Goal: Information Seeking & Learning: Learn about a topic

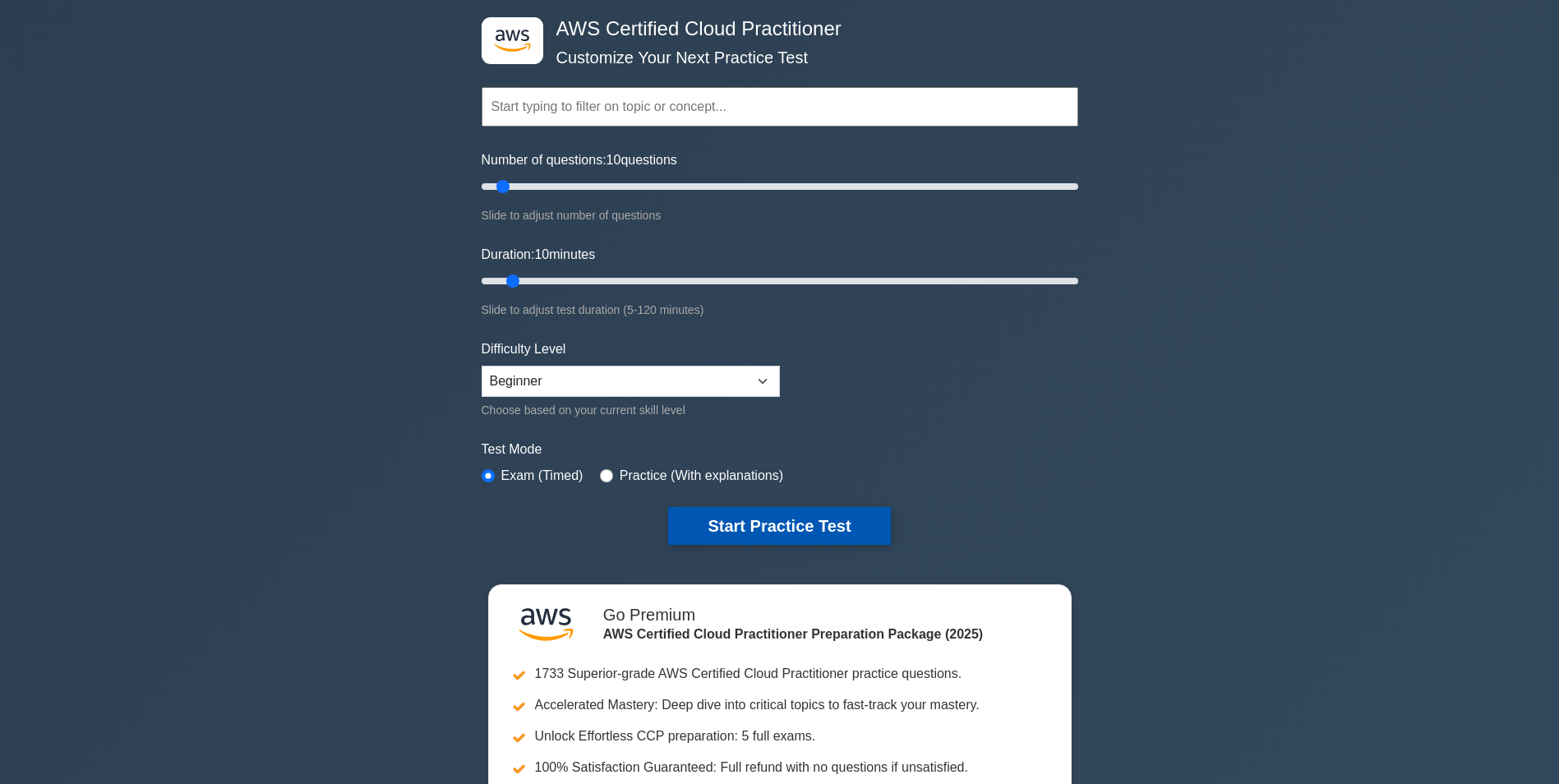
scroll to position [164, 0]
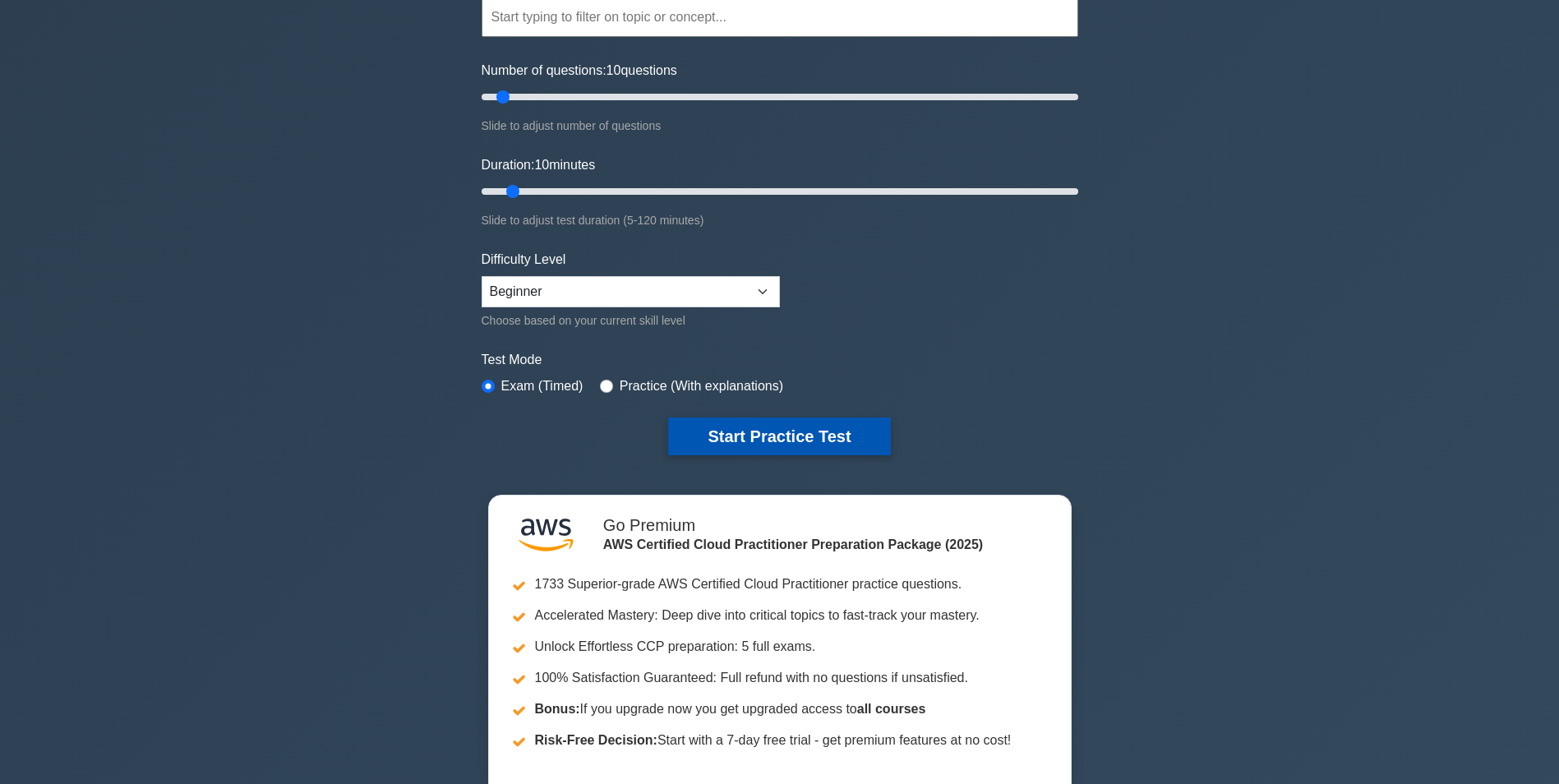
click at [776, 429] on button "Start Practice Test" at bounding box center [779, 435] width 222 height 38
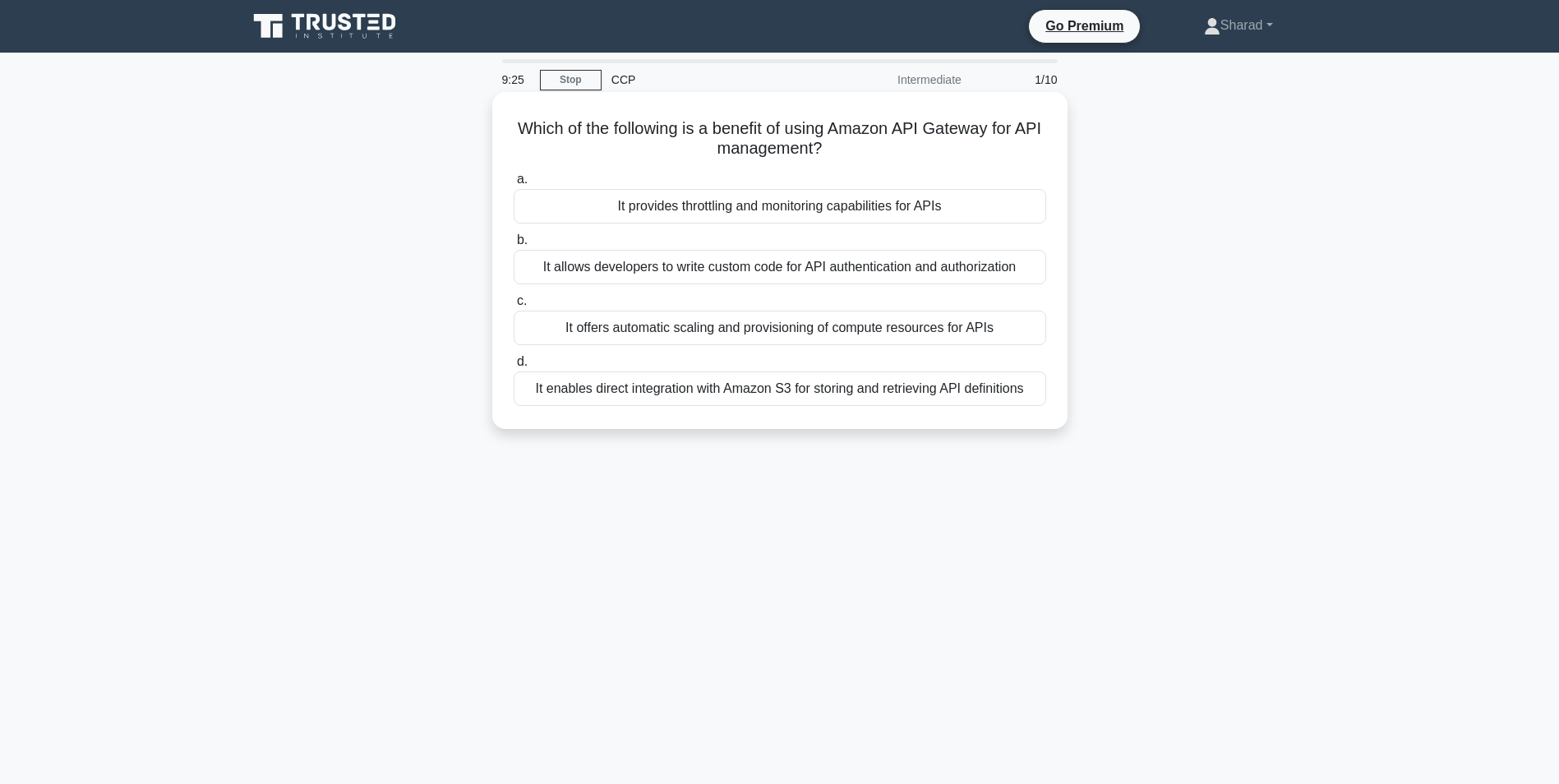
click at [646, 323] on div "It offers automatic scaling and provisioning of compute resources for APIs" at bounding box center [780, 327] width 532 height 34
click at [514, 306] on input "c. It offers automatic scaling and provisioning of compute resources for APIs" at bounding box center [514, 301] width 0 height 11
click at [801, 328] on div "Automatic scaling of container instances based on incoming traffic" at bounding box center [780, 327] width 532 height 34
click at [514, 306] on input "c. Automatic scaling of container instances based on incoming traffic" at bounding box center [514, 301] width 0 height 11
click at [803, 332] on div "Consistent network performance with reduced network latency" at bounding box center [780, 327] width 532 height 34
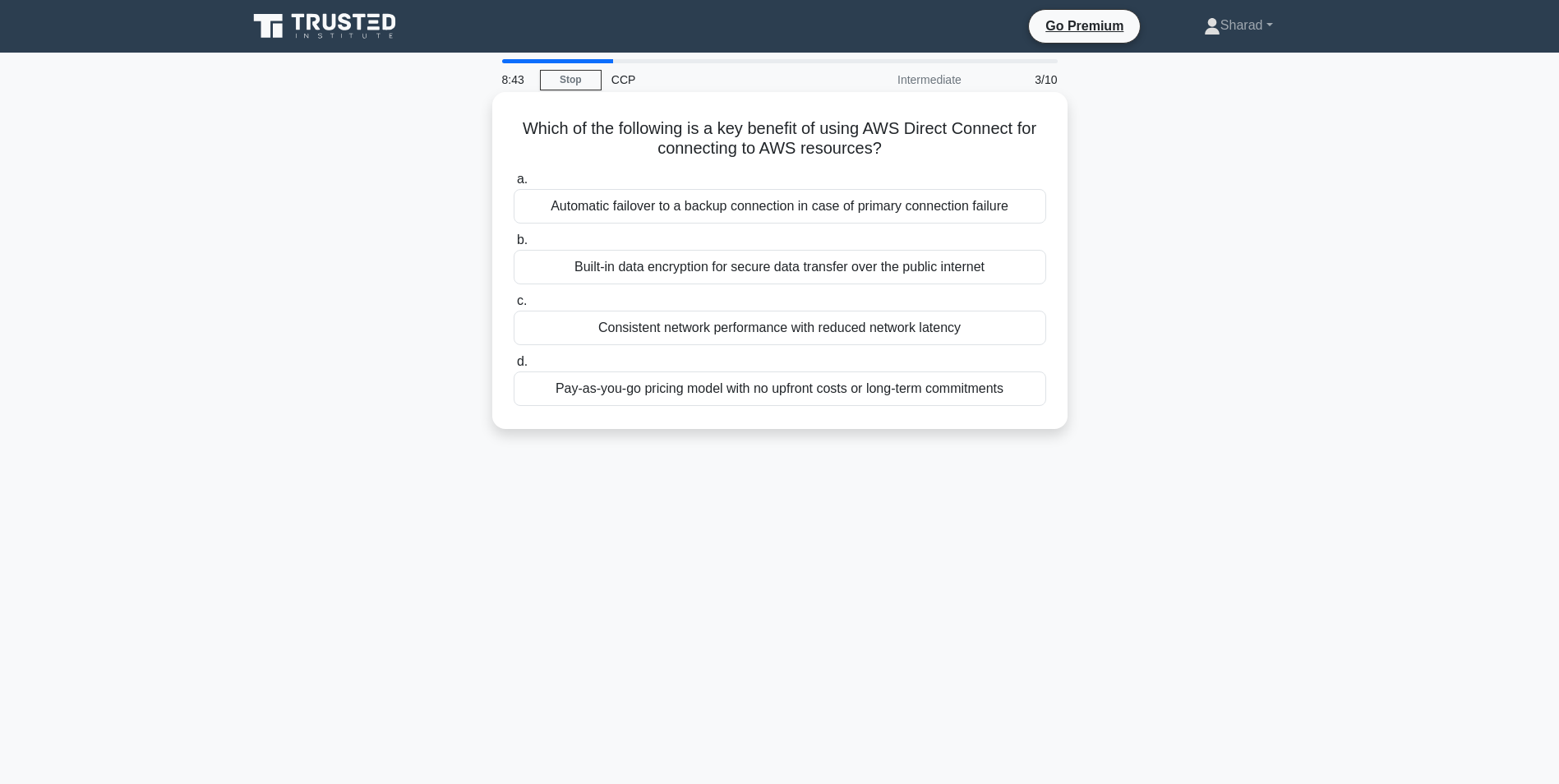
click at [514, 306] on input "c. Consistent network performance with reduced network latency" at bounding box center [514, 301] width 0 height 11
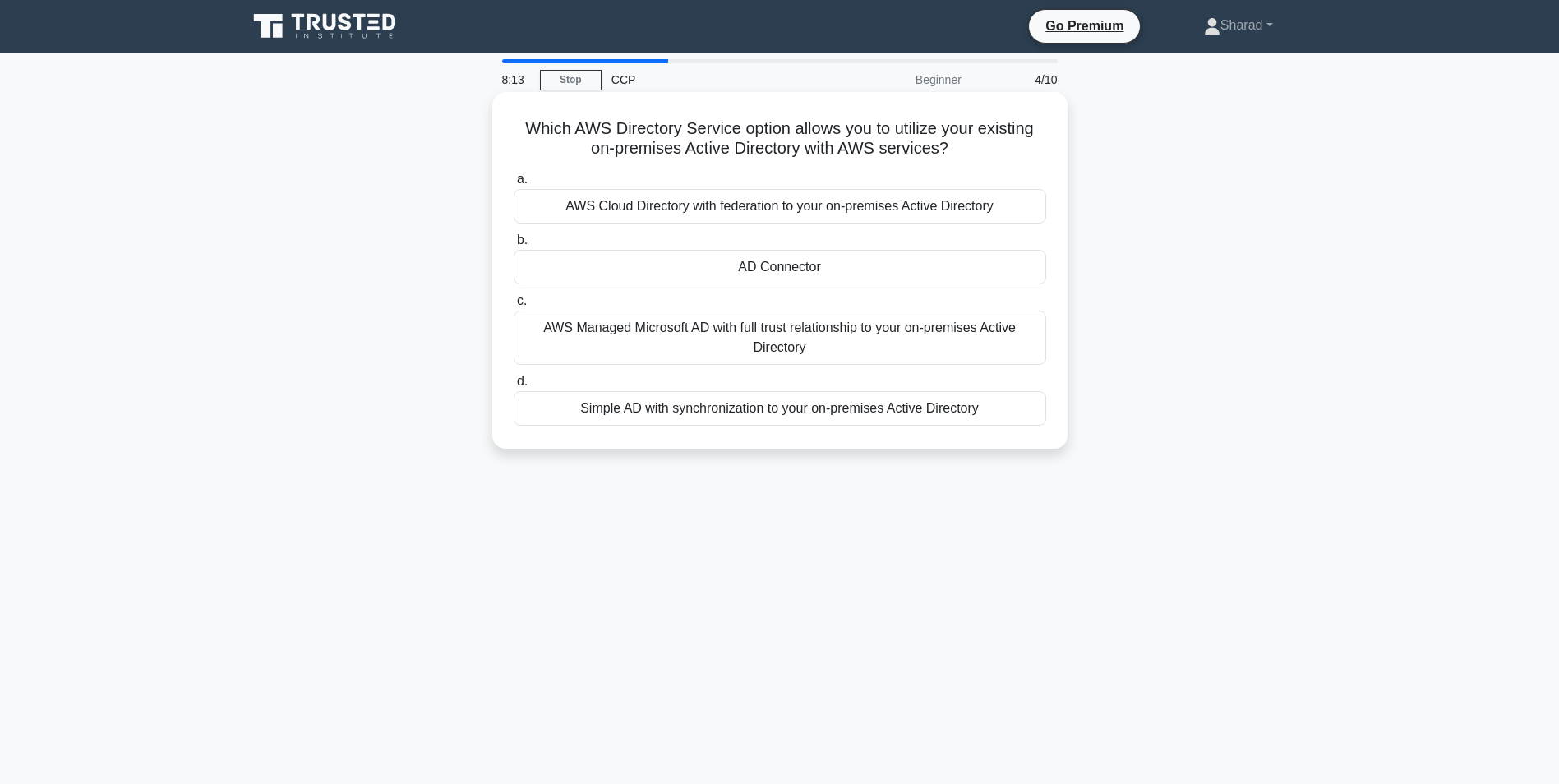
click at [826, 273] on div "AD Connector" at bounding box center [780, 266] width 532 height 34
click at [514, 246] on input "b. AD Connector" at bounding box center [514, 240] width 0 height 11
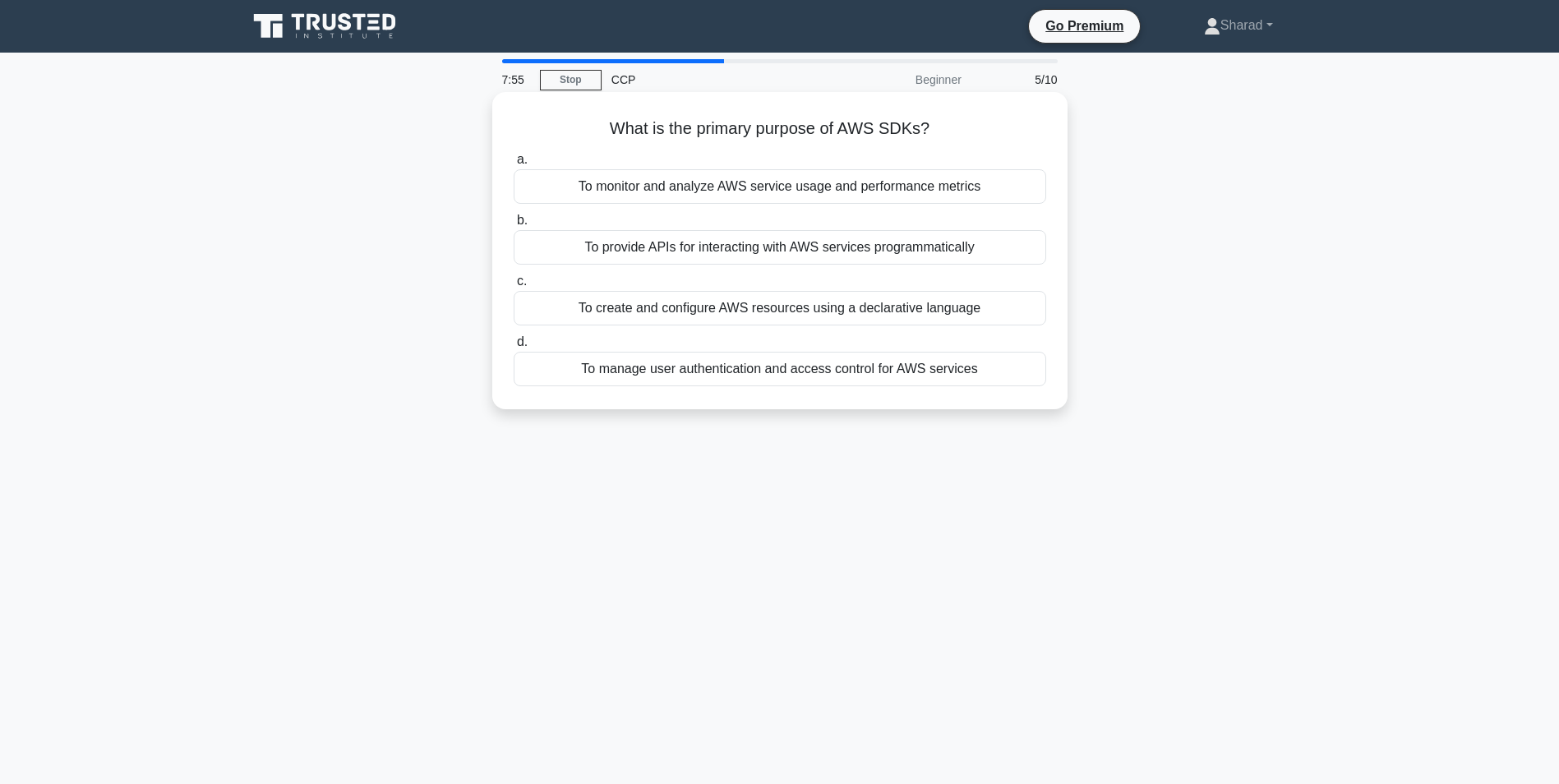
click at [743, 323] on div "To create and configure AWS resources using a declarative language" at bounding box center [780, 308] width 532 height 34
click at [514, 287] on input "c. To create and configure AWS resources using a declarative language" at bounding box center [514, 281] width 0 height 11
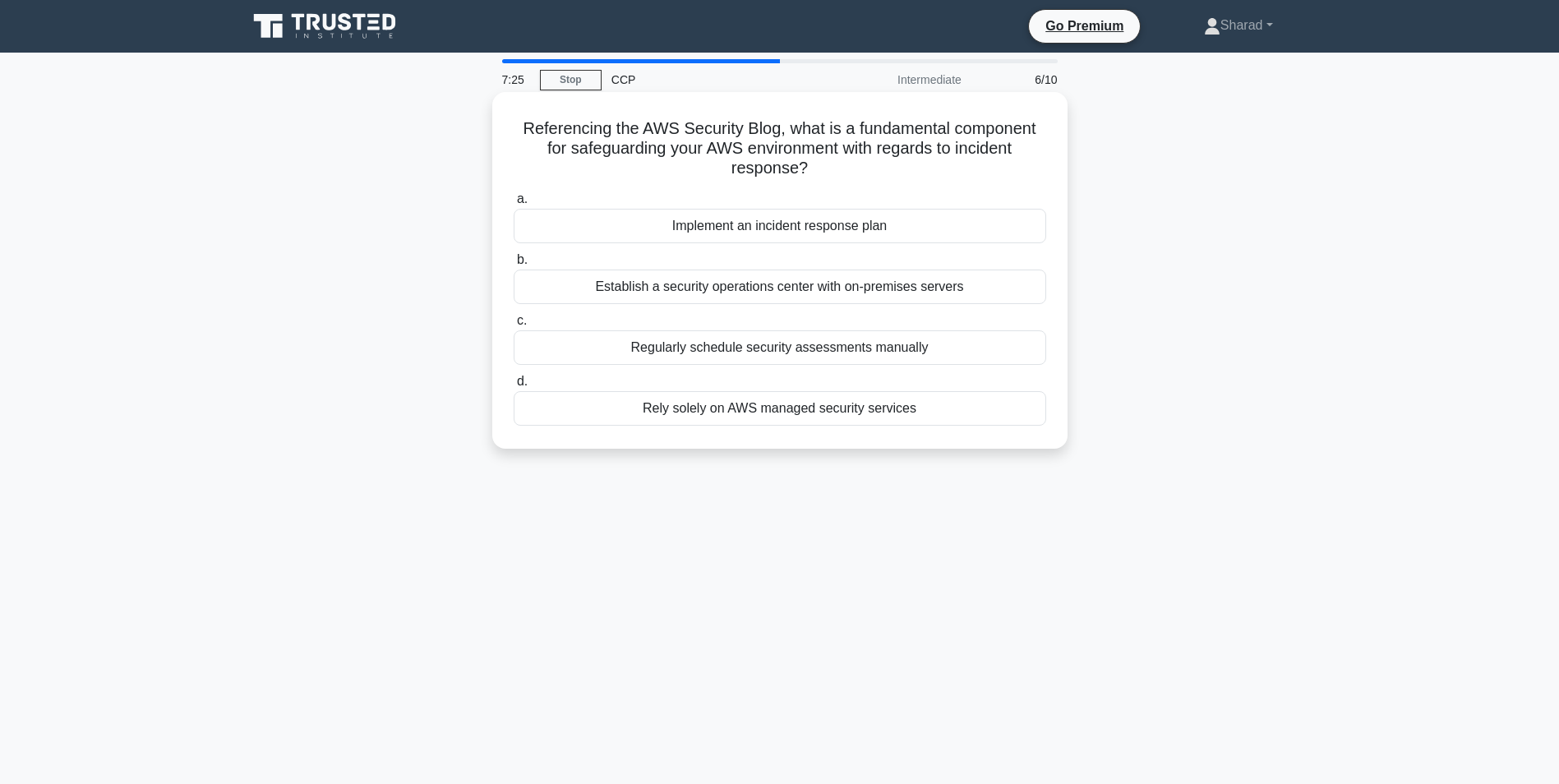
click at [767, 304] on div "Establish a security operations center with on-premises servers" at bounding box center [780, 286] width 532 height 34
click at [514, 265] on input "b. Establish a security operations center with on-premises servers" at bounding box center [514, 259] width 0 height 11
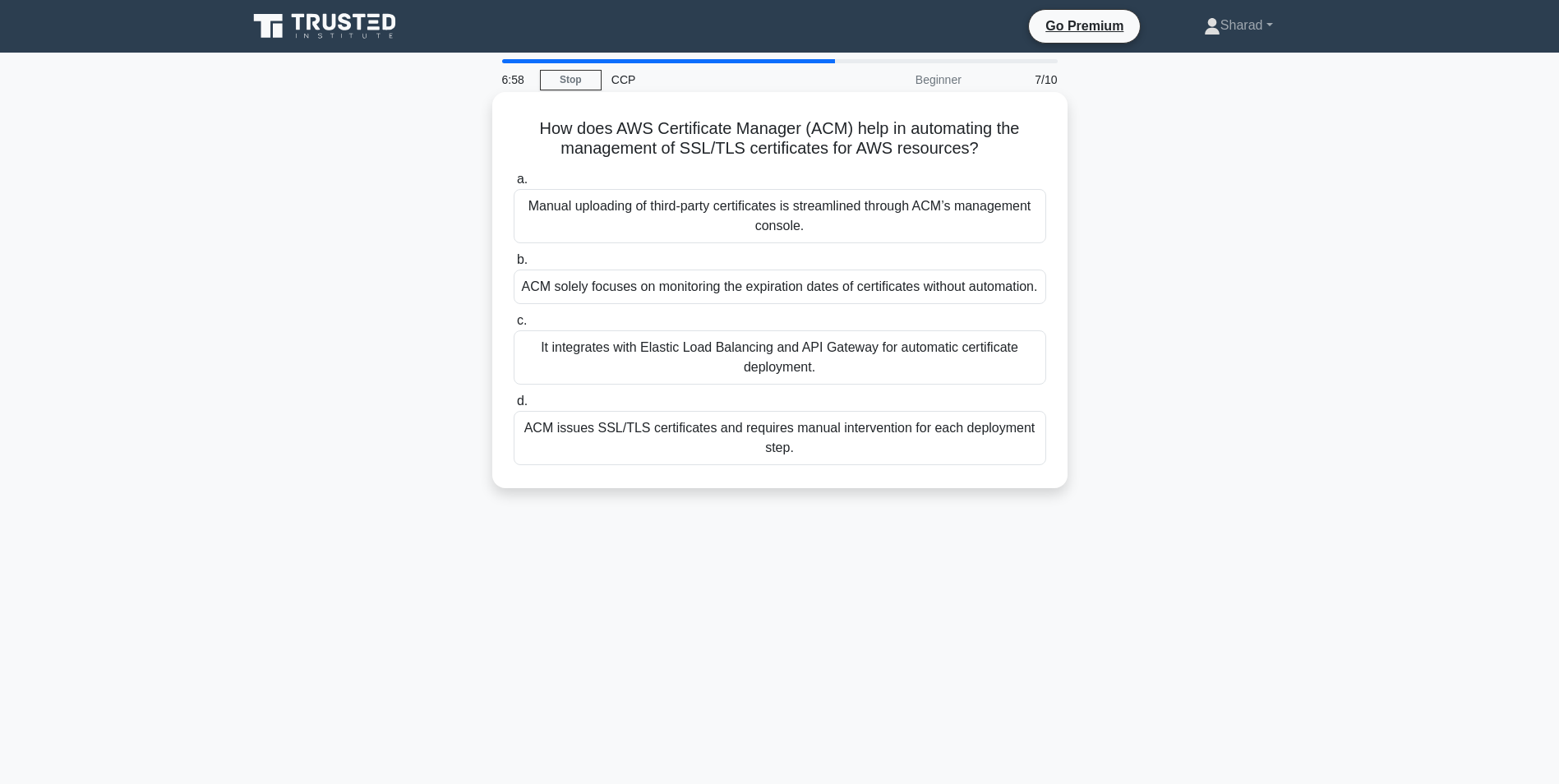
click at [719, 446] on div "ACM issues SSL/TLS certificates and requires manual intervention for each deplo…" at bounding box center [780, 438] width 532 height 54
click at [514, 407] on input "d. ACM issues SSL/TLS certificates and requires manual intervention for each de…" at bounding box center [514, 401] width 0 height 11
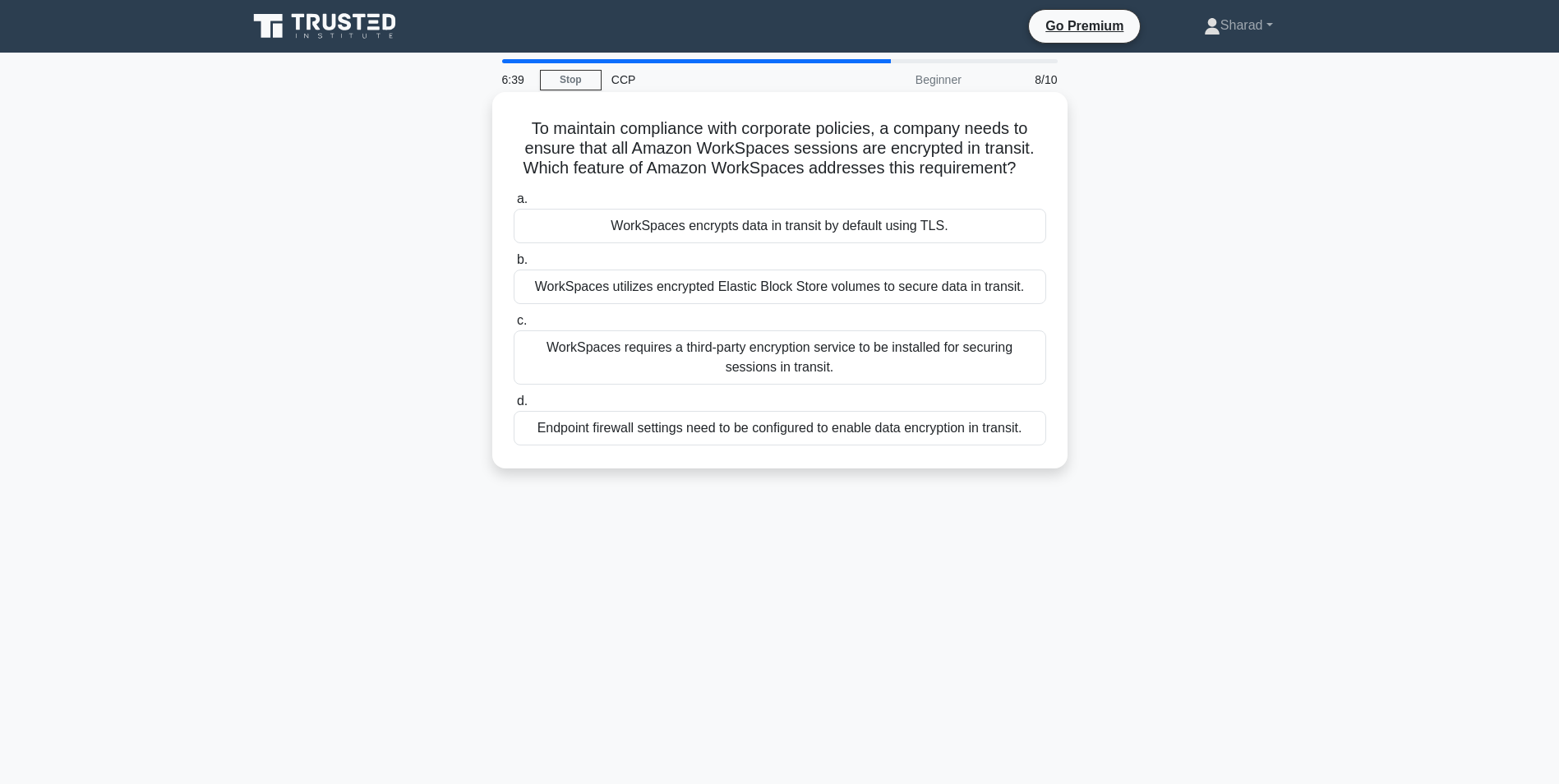
click at [763, 292] on div "WorkSpaces utilizes encrypted Elastic Block Store volumes to secure data in tra…" at bounding box center [780, 286] width 532 height 34
click at [514, 265] on input "b. WorkSpaces utilizes encrypted Elastic Block Store volumes to secure data in …" at bounding box center [514, 259] width 0 height 11
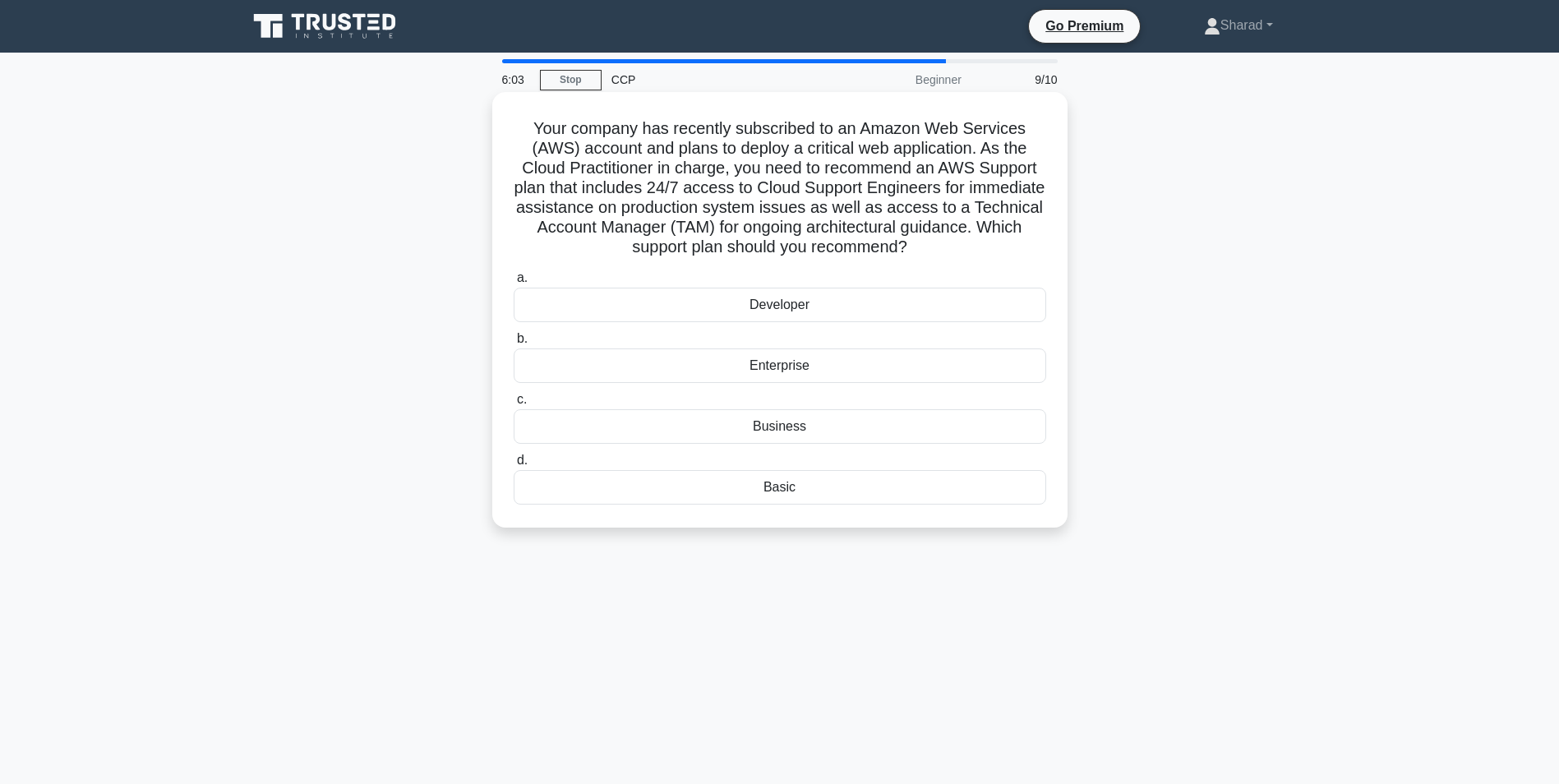
click at [782, 302] on div "Developer" at bounding box center [780, 304] width 532 height 34
click at [514, 284] on input "a. Developer" at bounding box center [514, 278] width 0 height 11
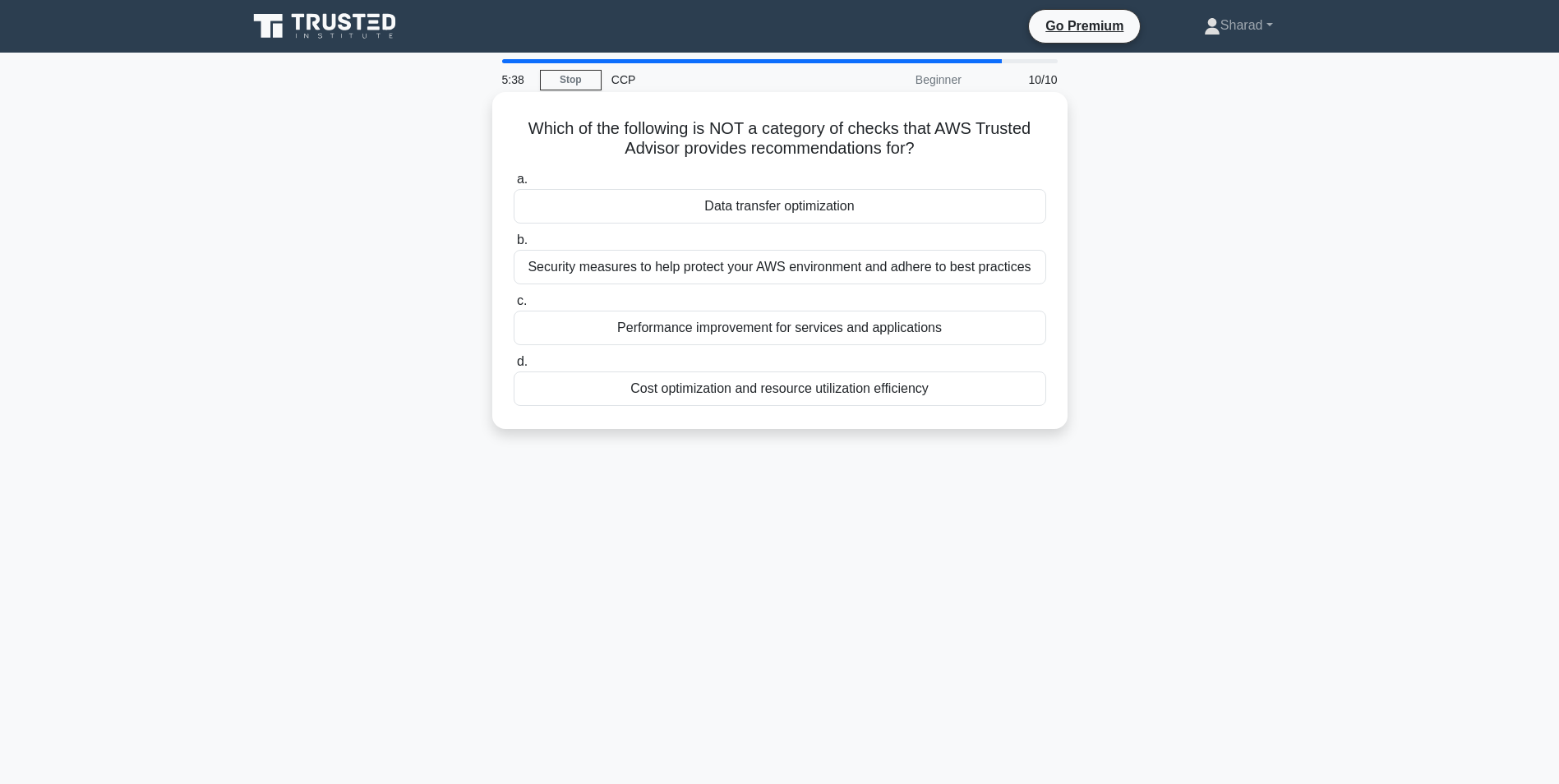
click at [792, 394] on div "Cost optimization and resource utilization efficiency" at bounding box center [780, 388] width 532 height 34
click at [514, 367] on input "d. Cost optimization and resource utilization efficiency" at bounding box center [514, 362] width 0 height 11
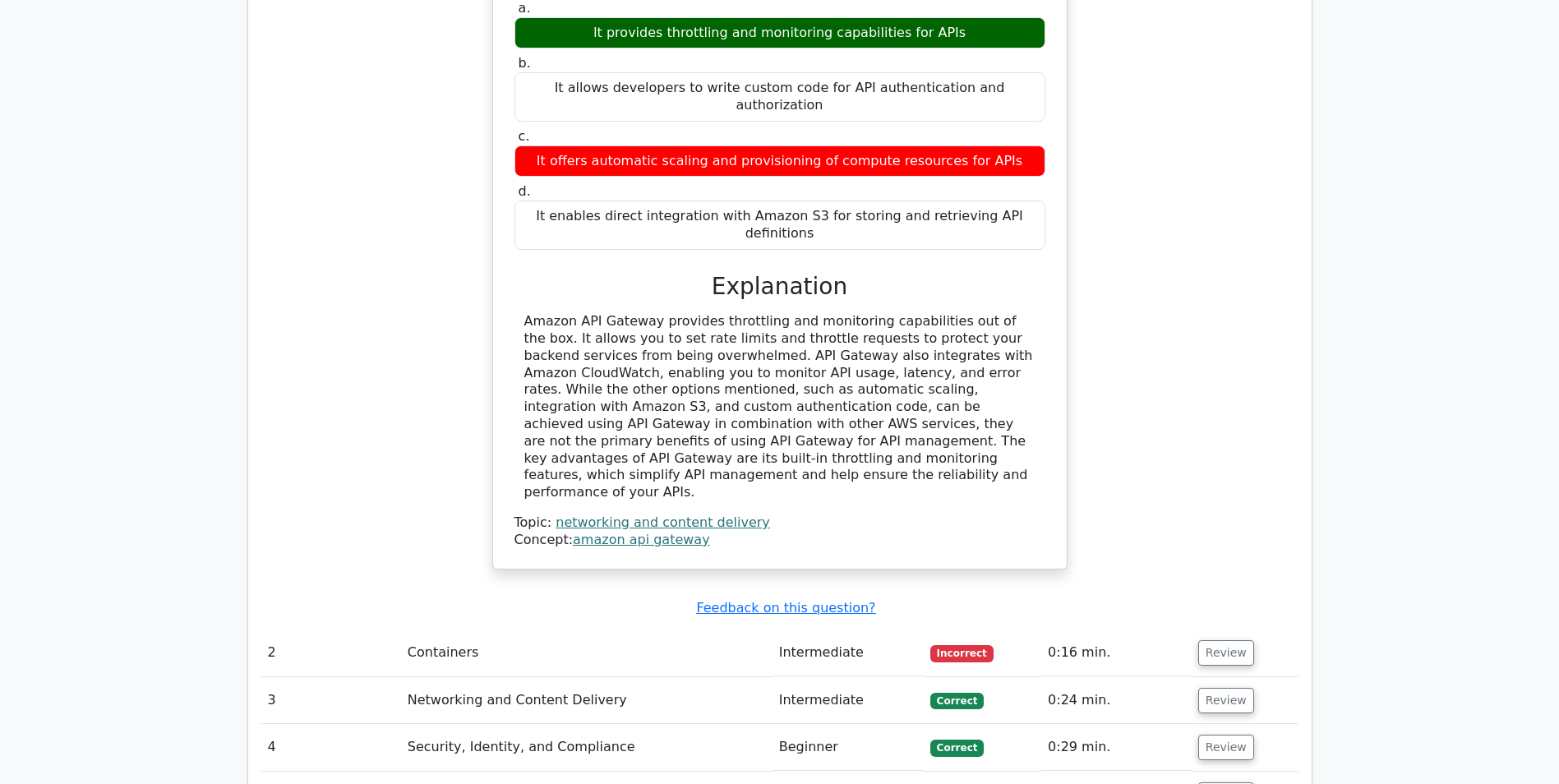
scroll to position [1726, 0]
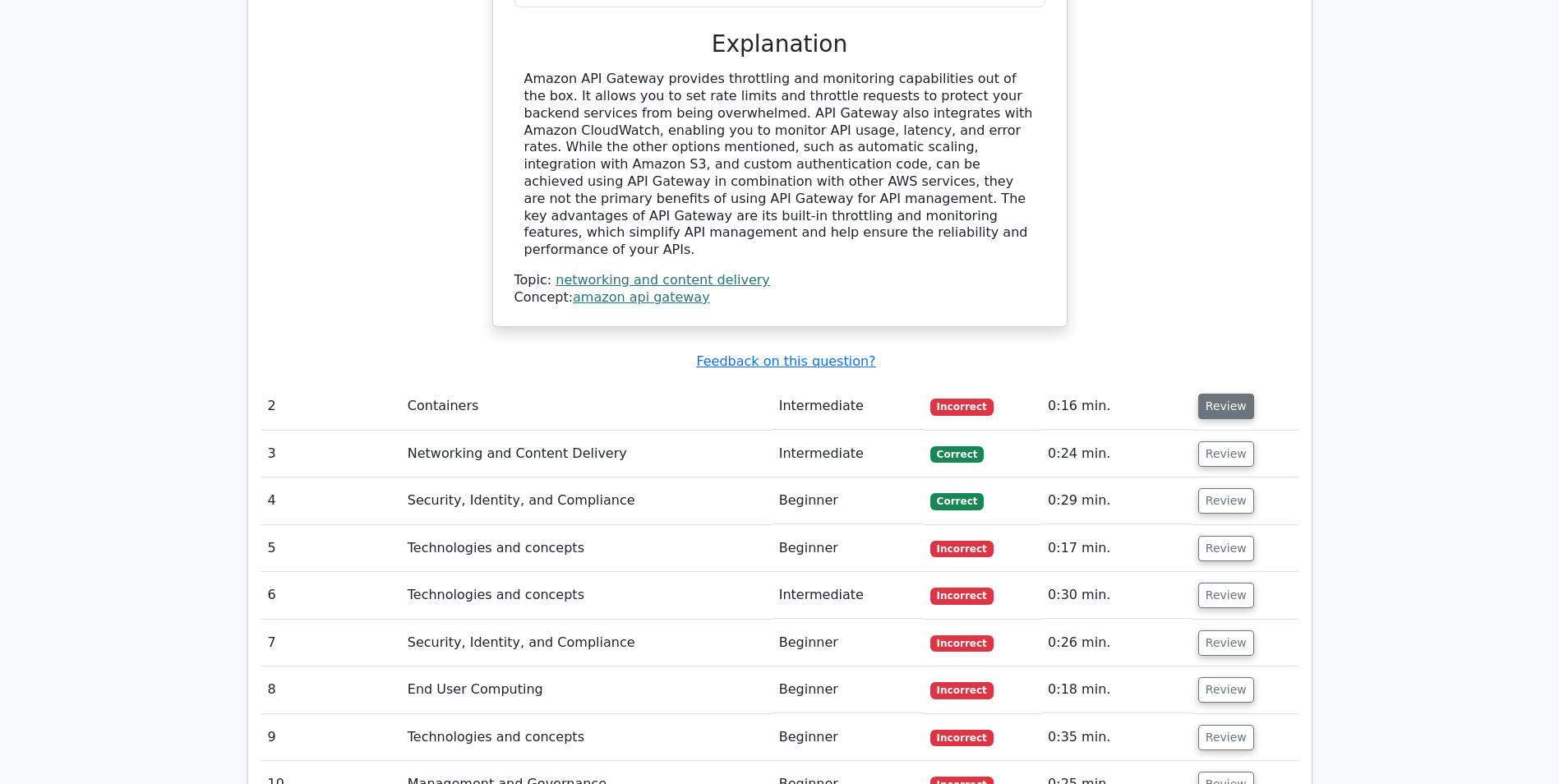
click at [1220, 394] on button "Review" at bounding box center [1225, 406] width 56 height 26
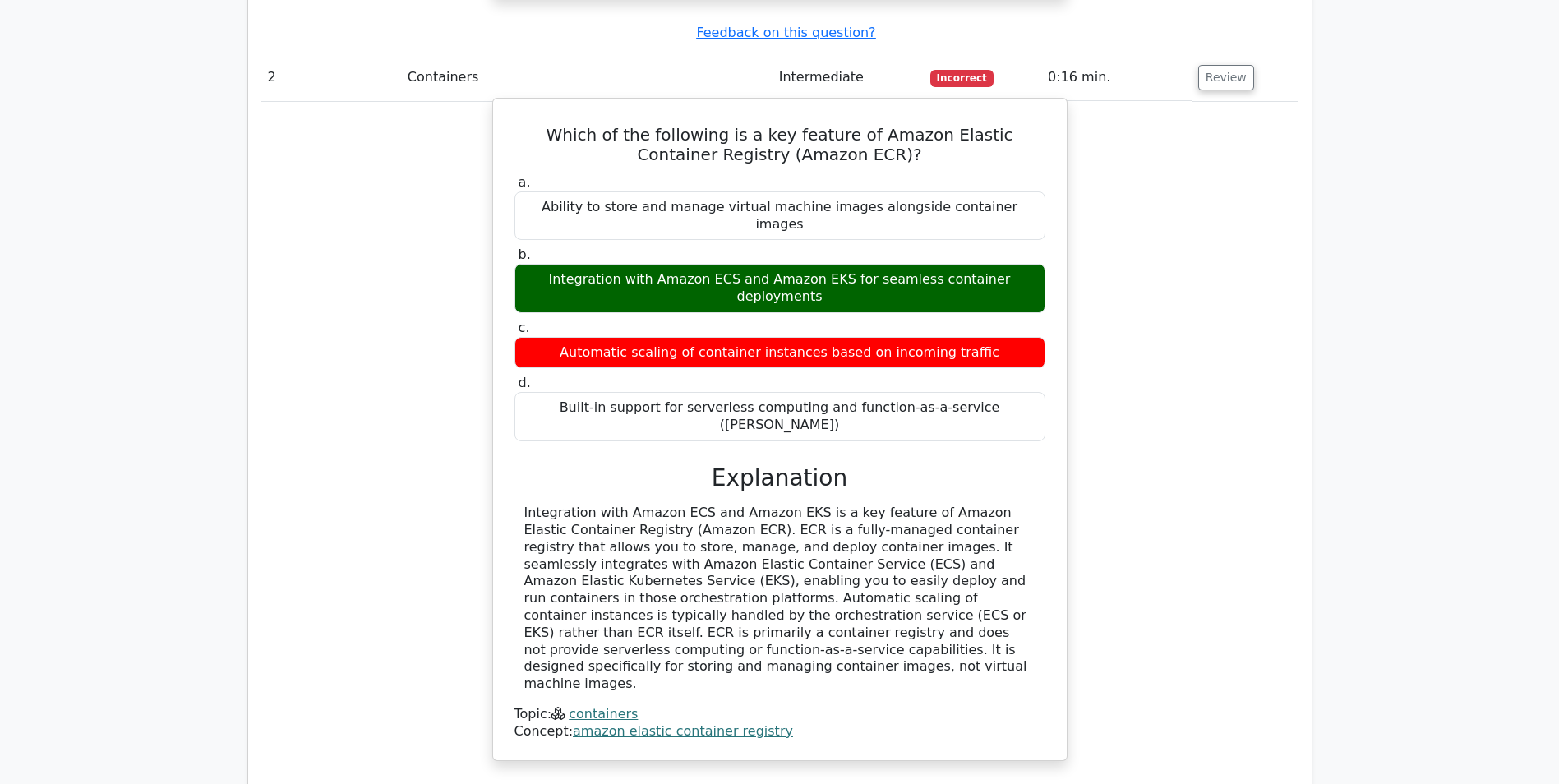
scroll to position [2383, 0]
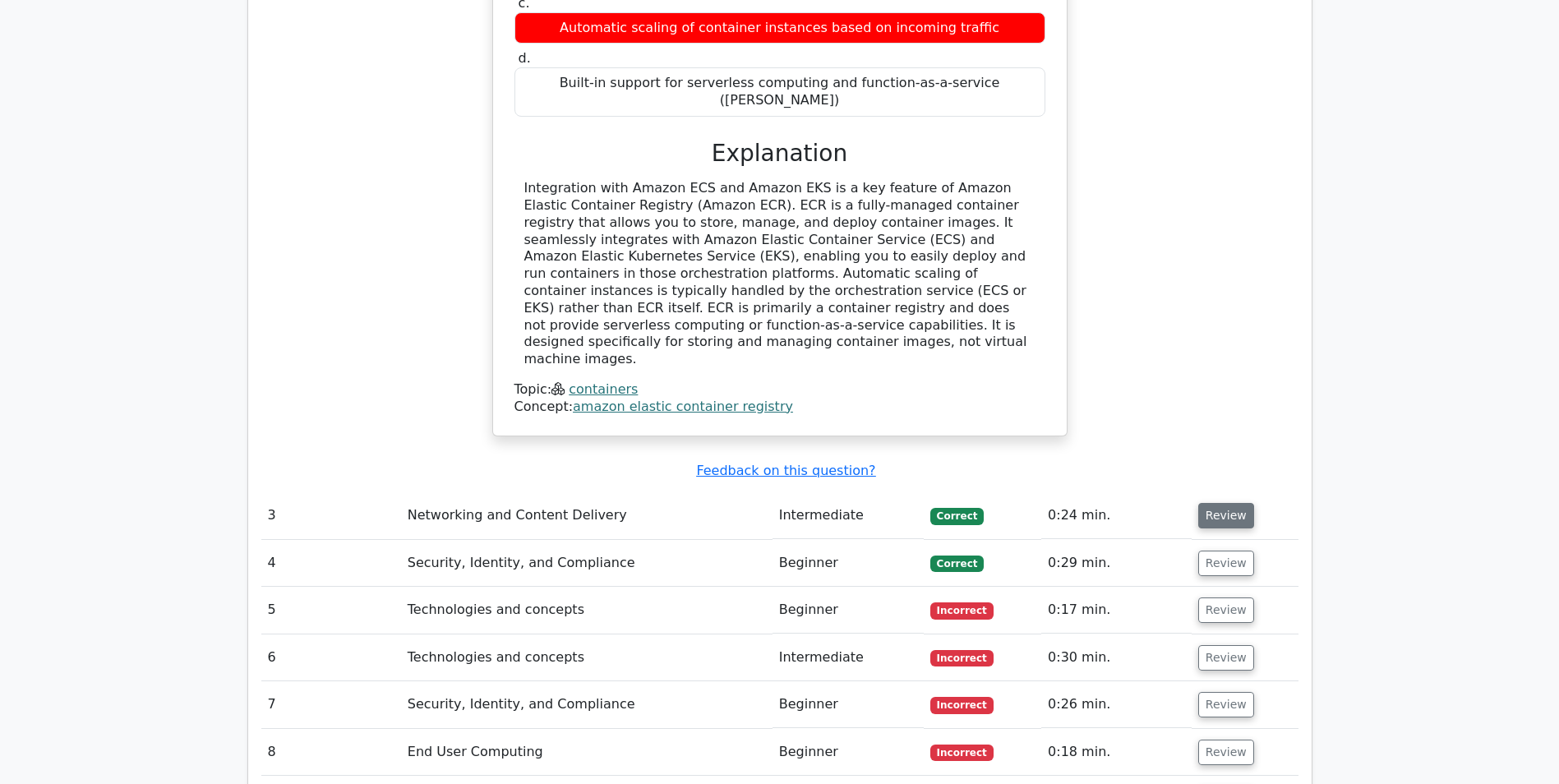
click at [1204, 503] on button "Review" at bounding box center [1225, 515] width 56 height 26
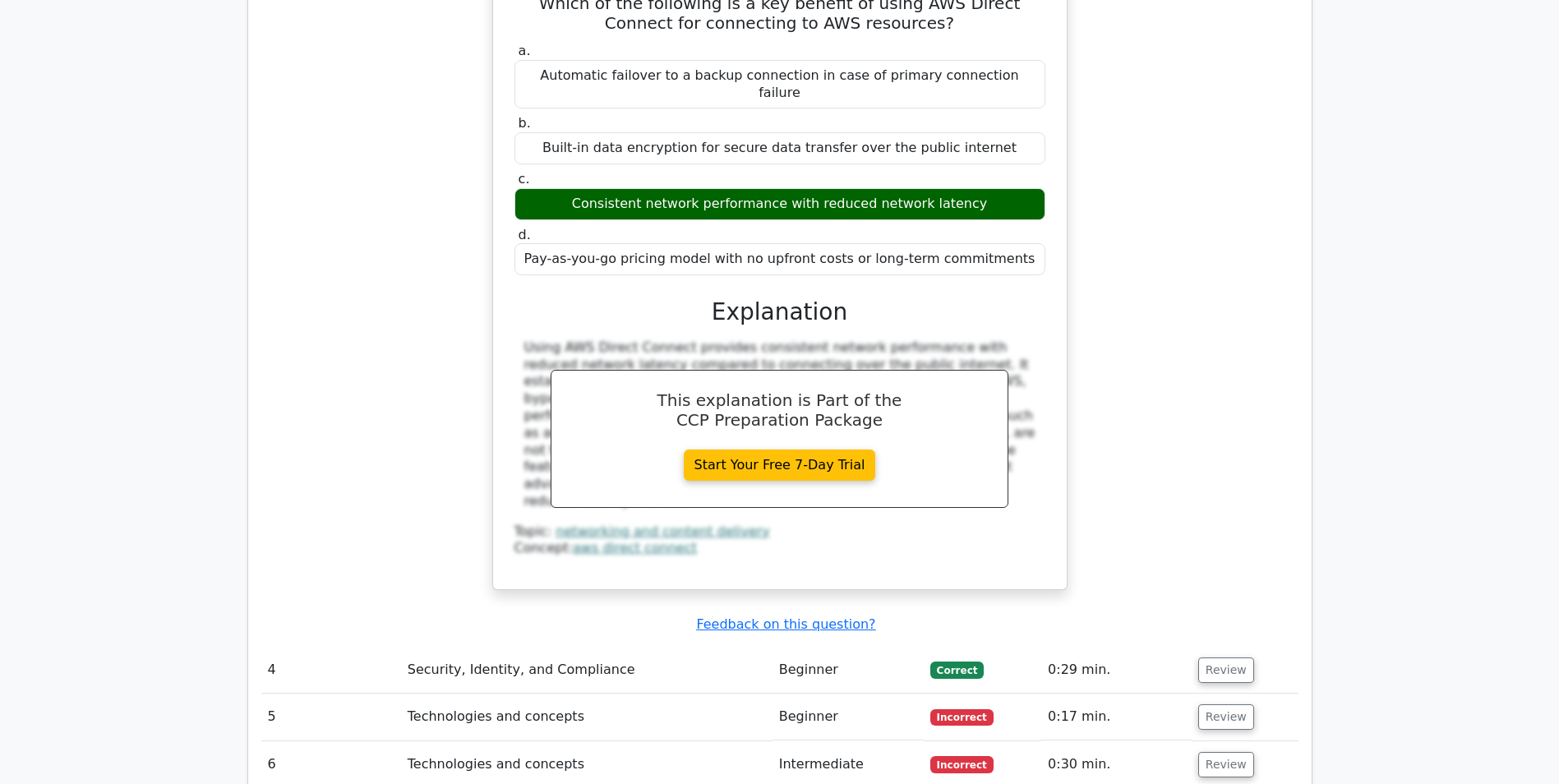
scroll to position [2958, 0]
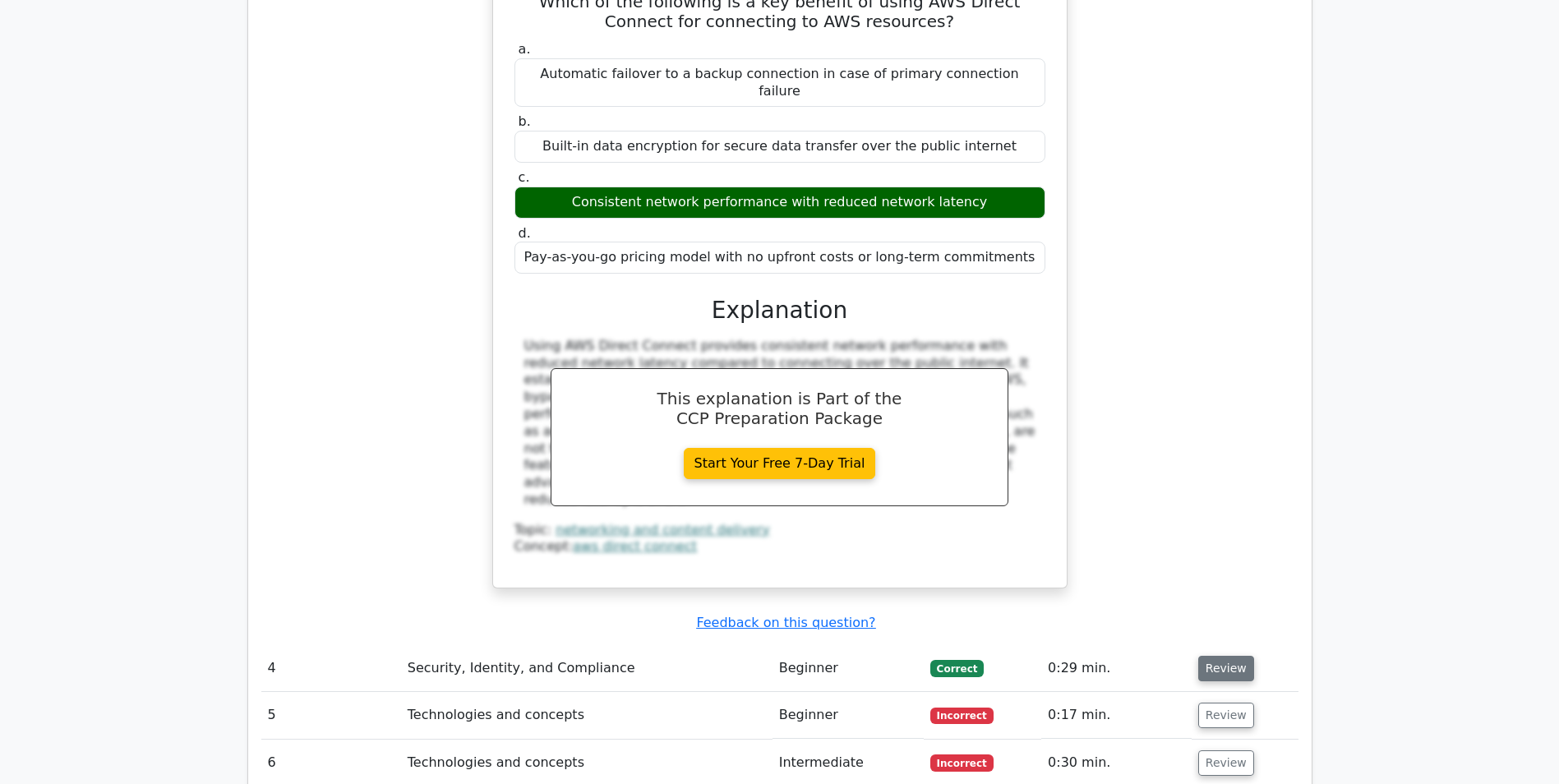
click at [1223, 656] on button "Review" at bounding box center [1225, 668] width 56 height 26
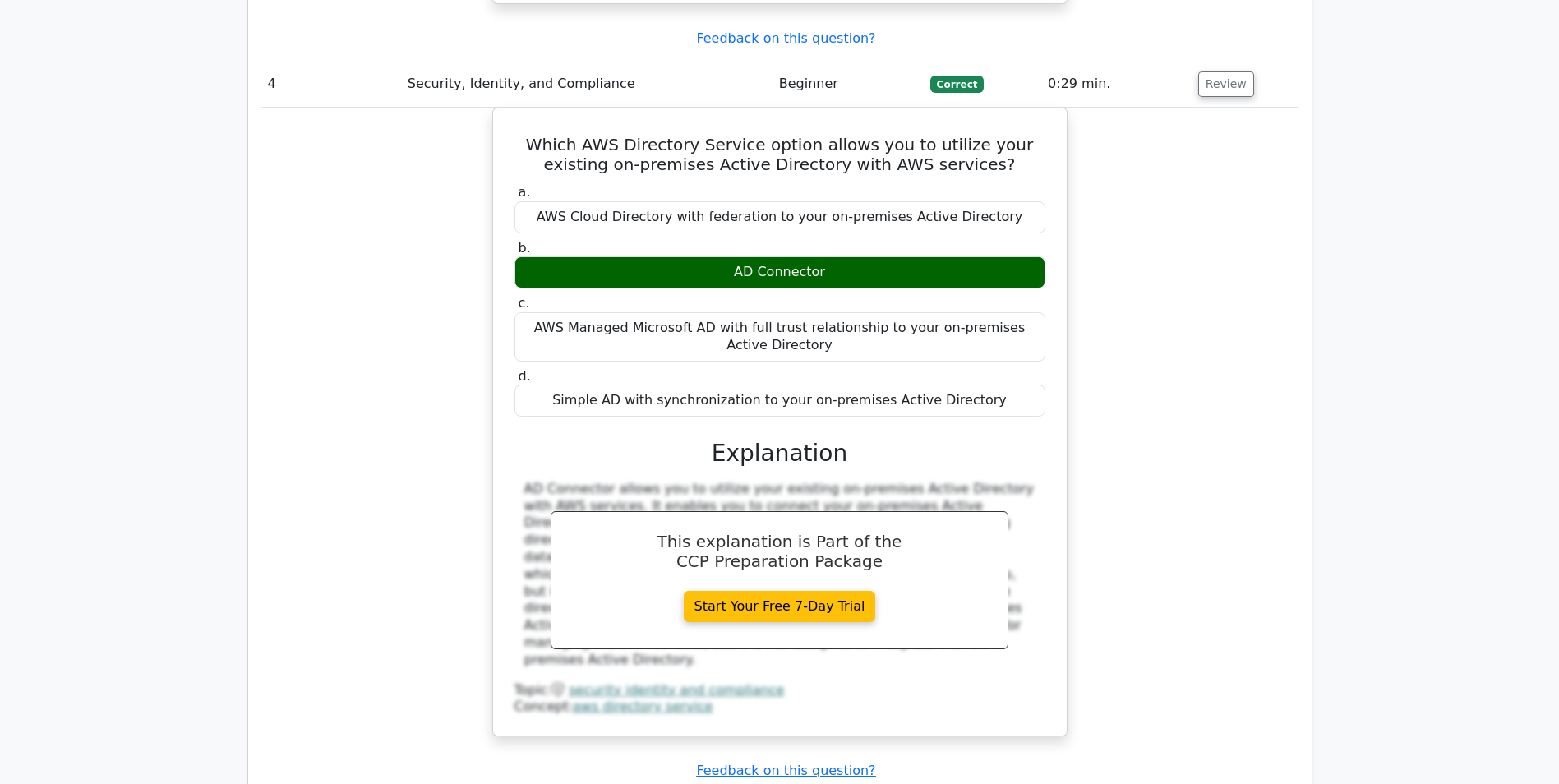
scroll to position [3697, 0]
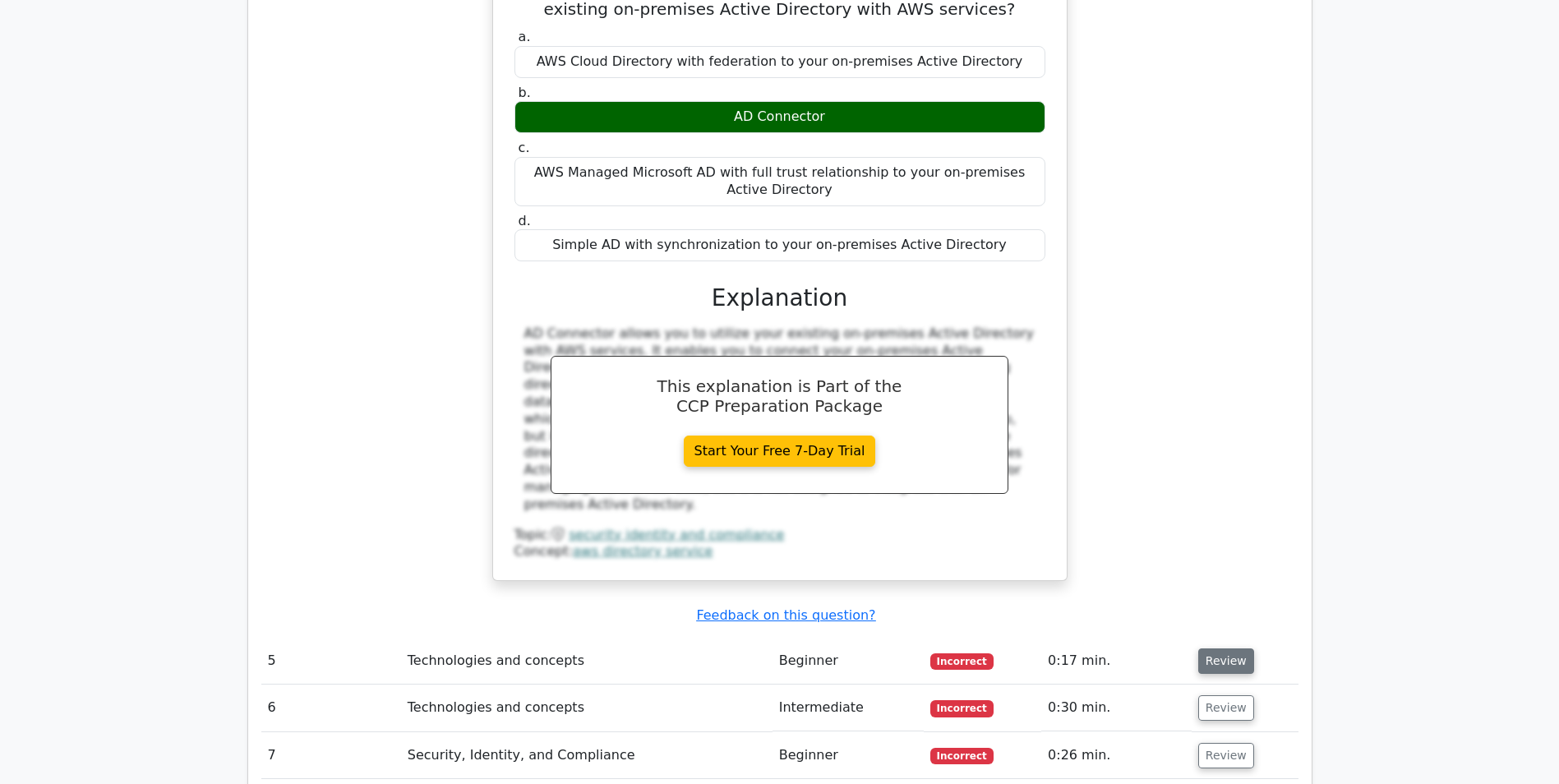
click at [1211, 648] on button "Review" at bounding box center [1225, 661] width 56 height 26
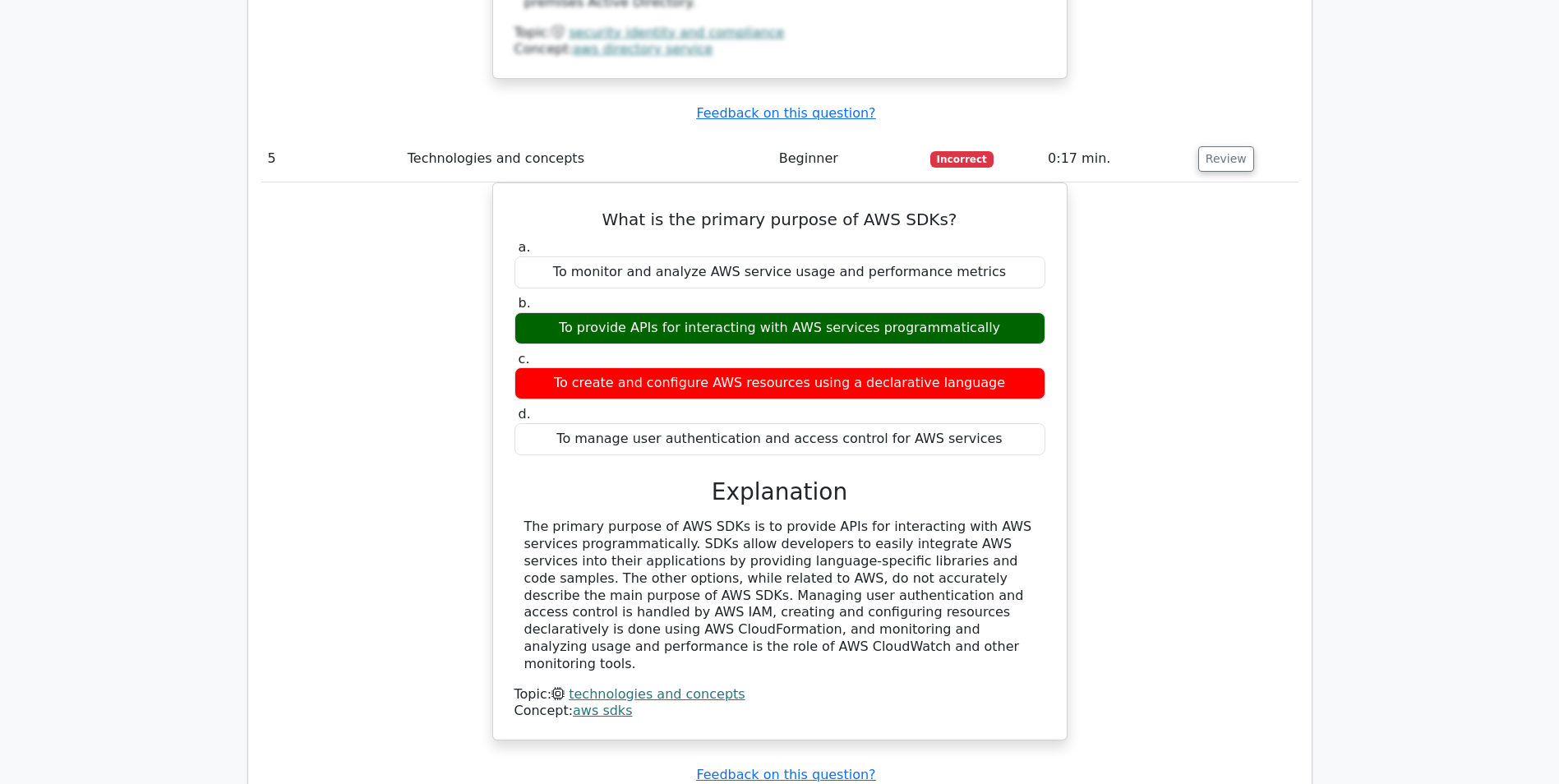
scroll to position [4436, 0]
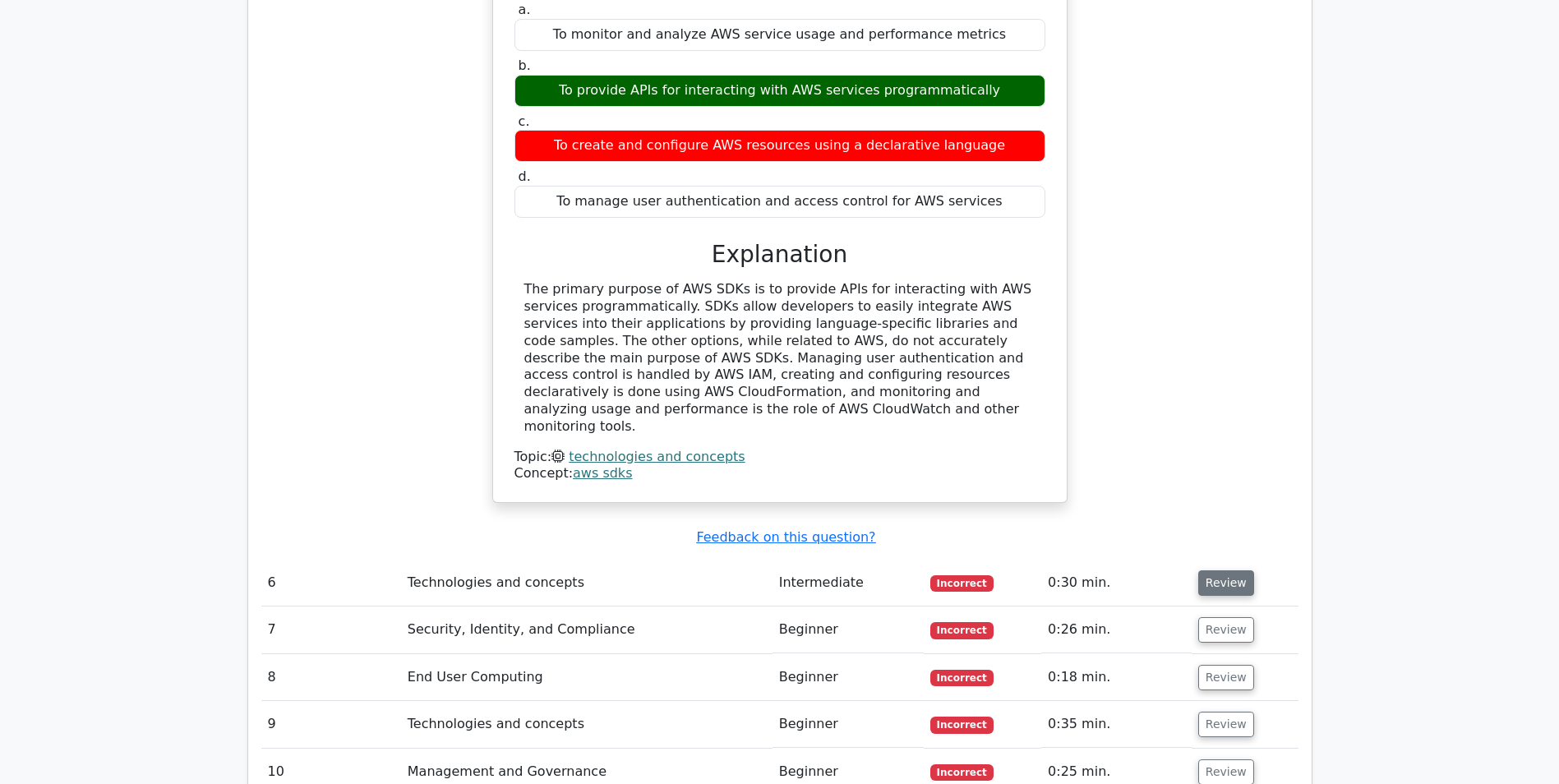
click at [1223, 570] on button "Review" at bounding box center [1225, 583] width 56 height 26
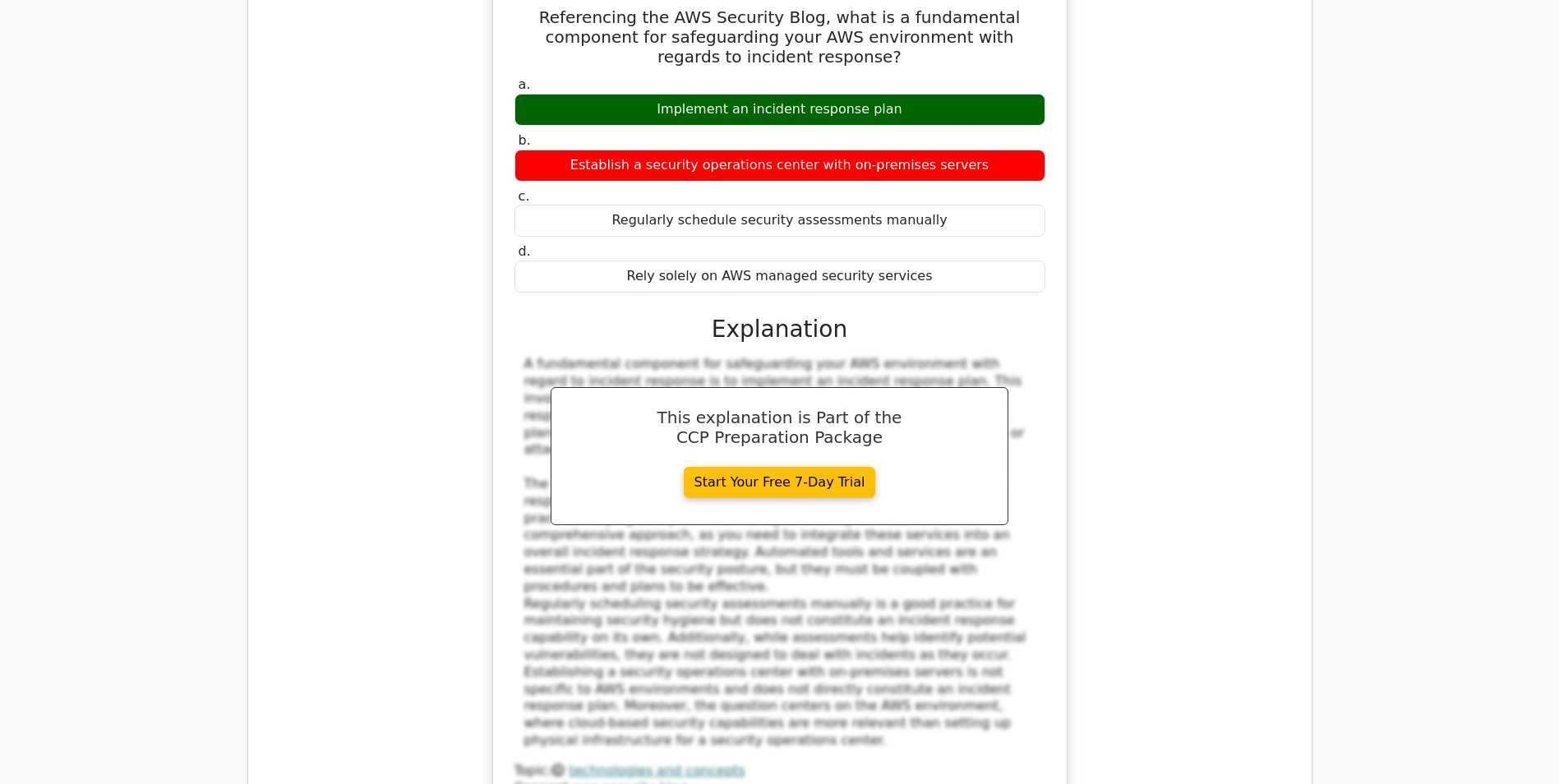
scroll to position [5258, 0]
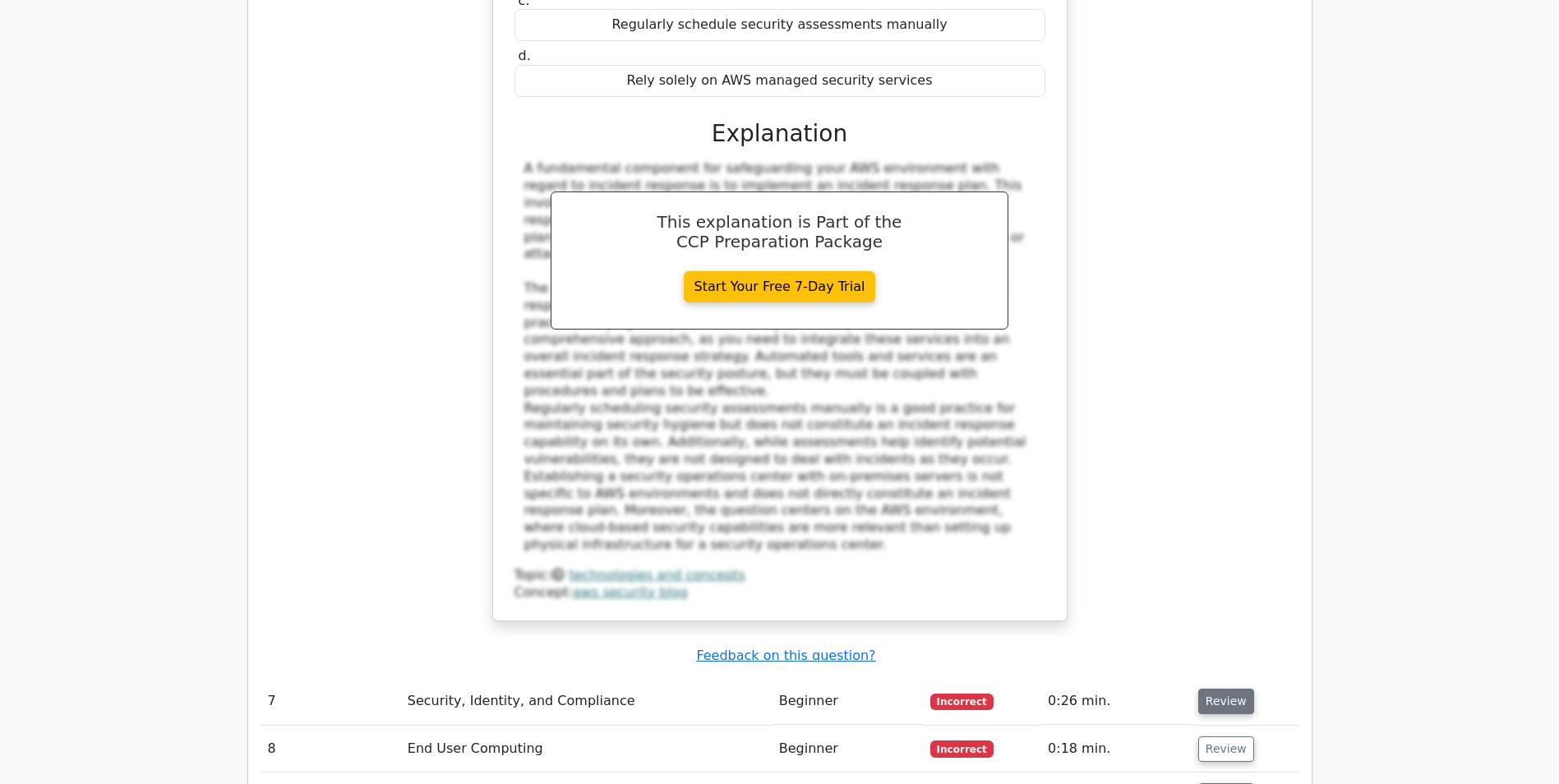
click at [1211, 688] on button "Review" at bounding box center [1225, 701] width 56 height 26
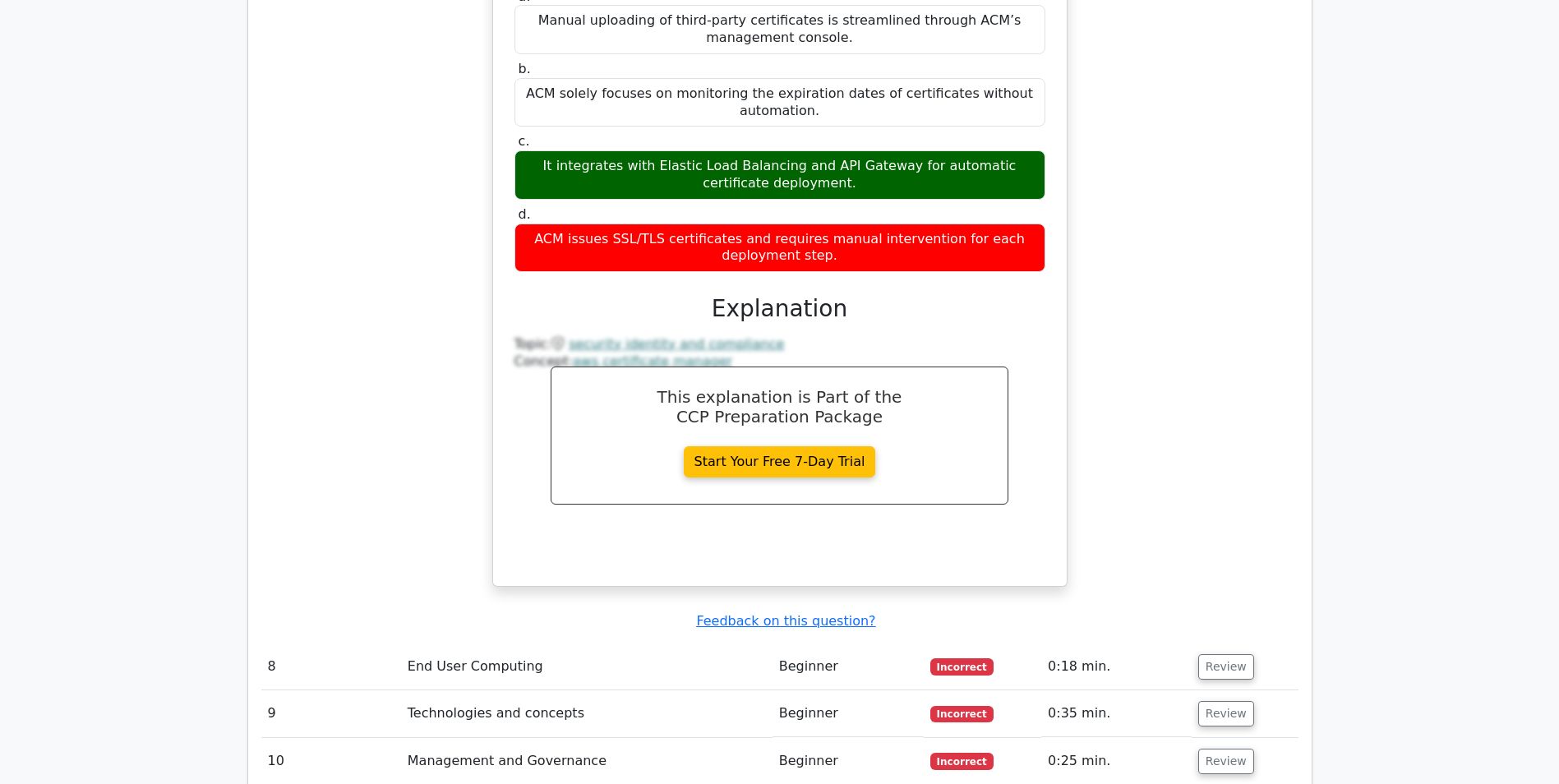
scroll to position [6079, 0]
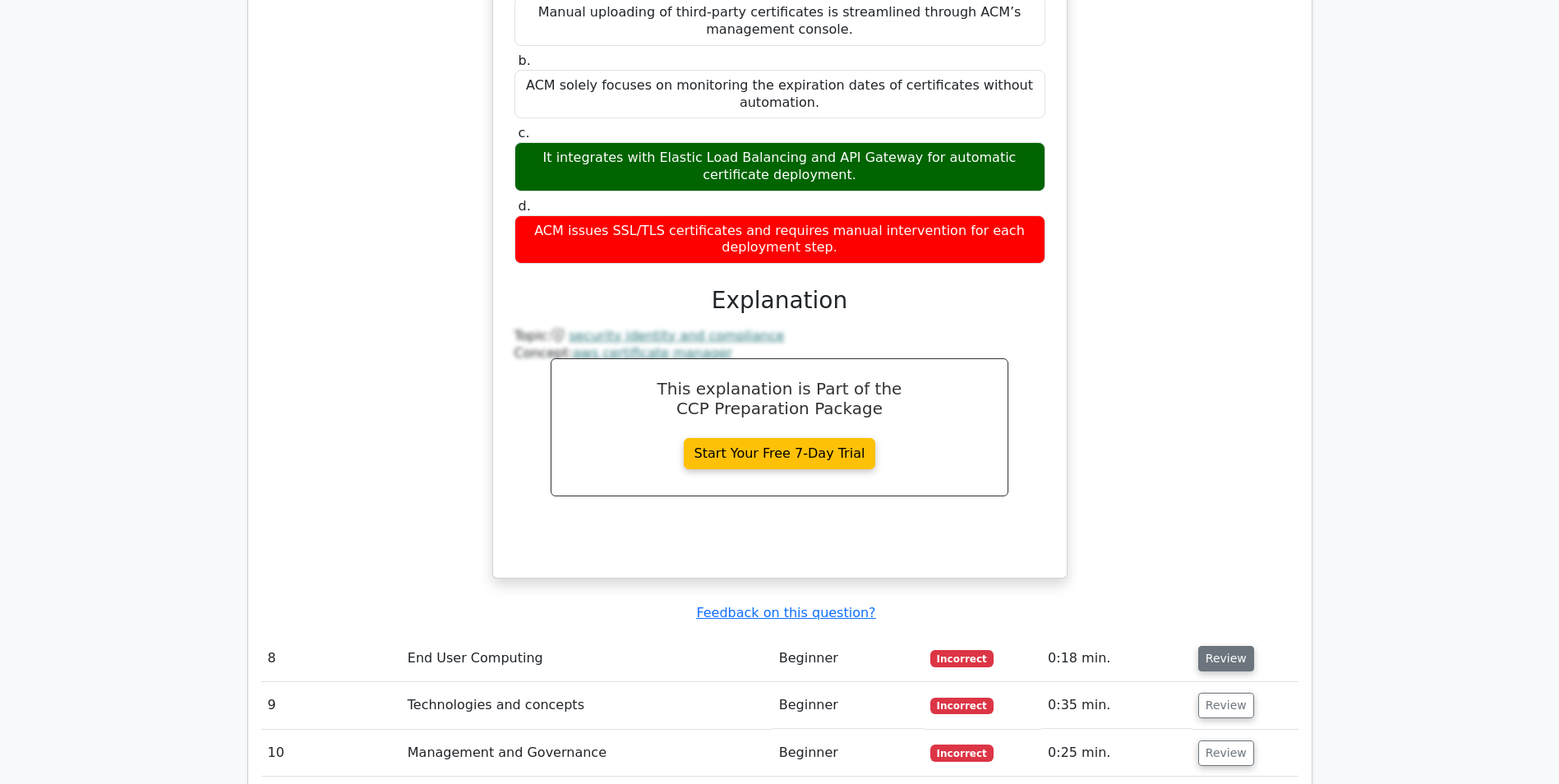
click at [1232, 646] on button "Review" at bounding box center [1225, 658] width 56 height 26
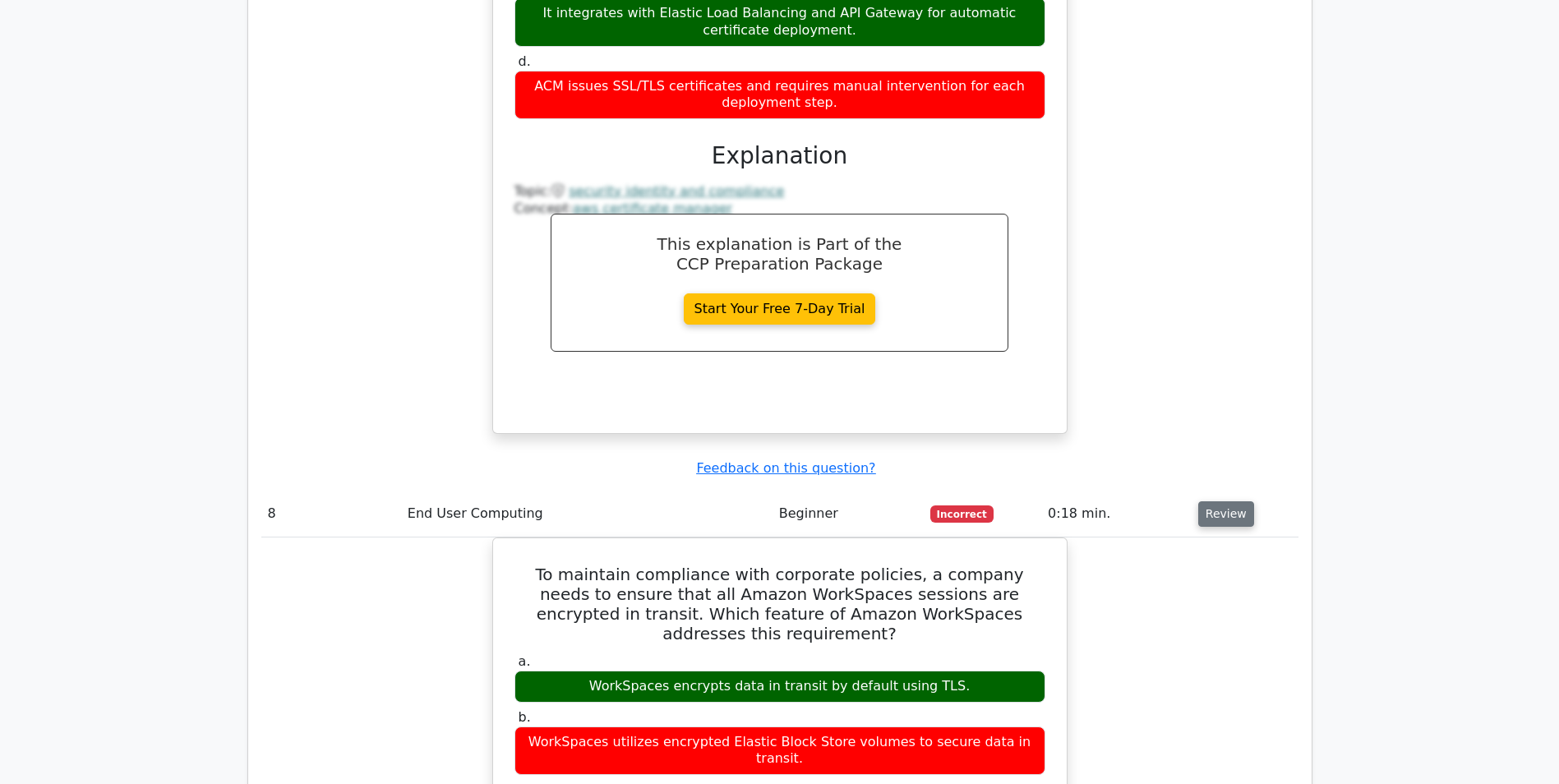
scroll to position [6244, 0]
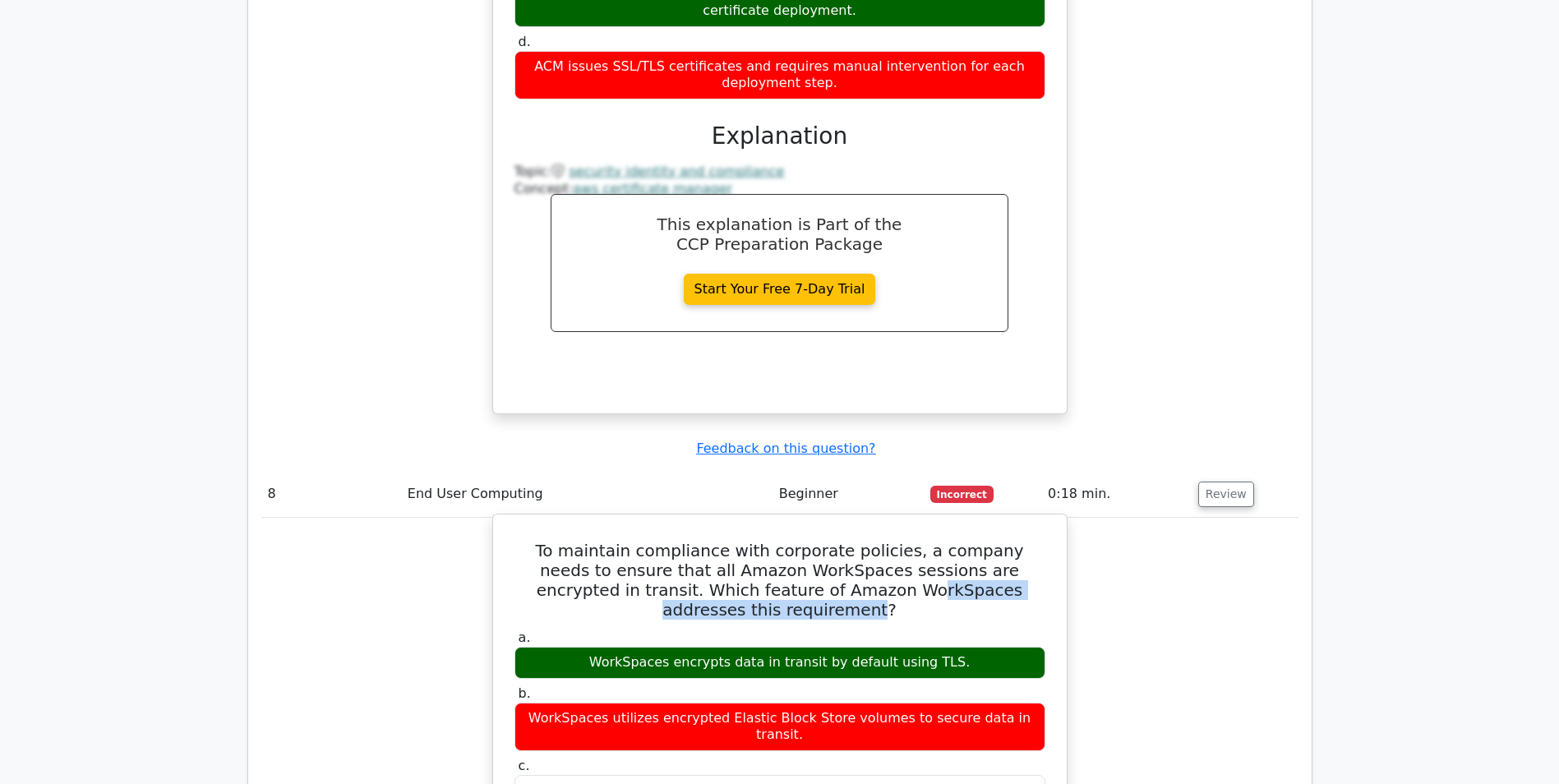
drag, startPoint x: 751, startPoint y: 291, endPoint x: 1018, endPoint y: 283, distance: 267.1
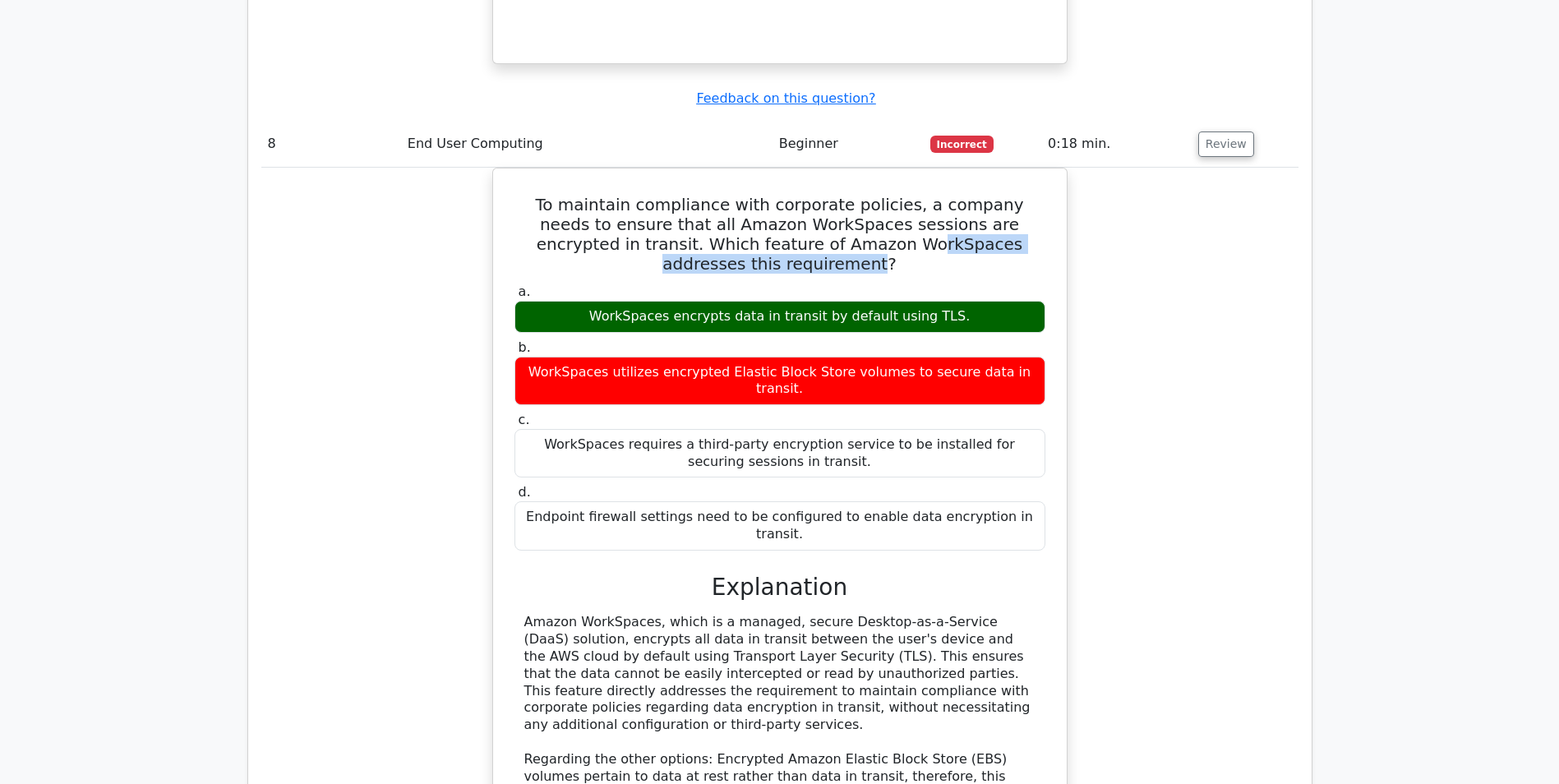
scroll to position [6819, 0]
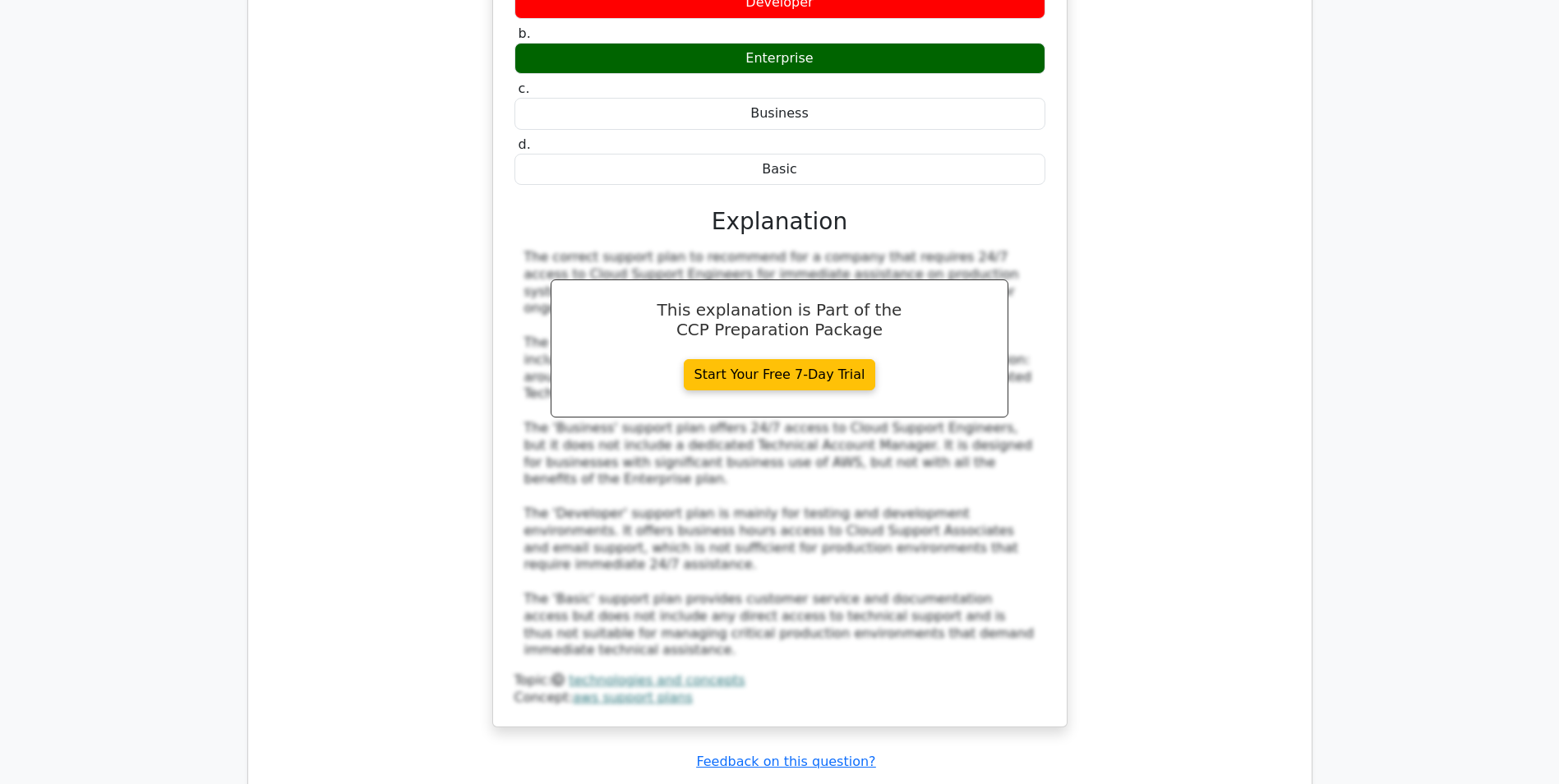
scroll to position [7887, 0]
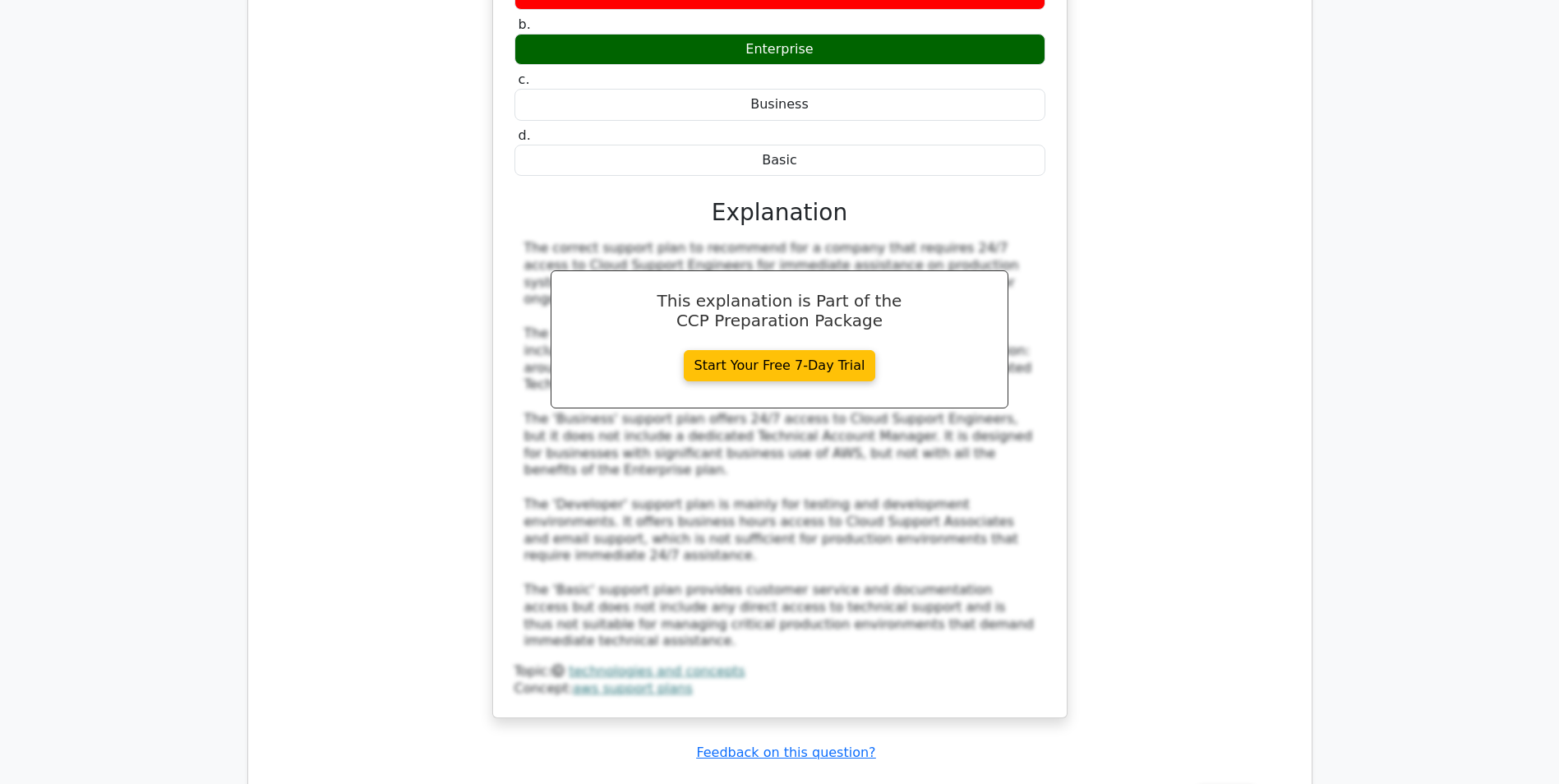
click at [1208, 783] on button "Review" at bounding box center [1225, 798] width 56 height 26
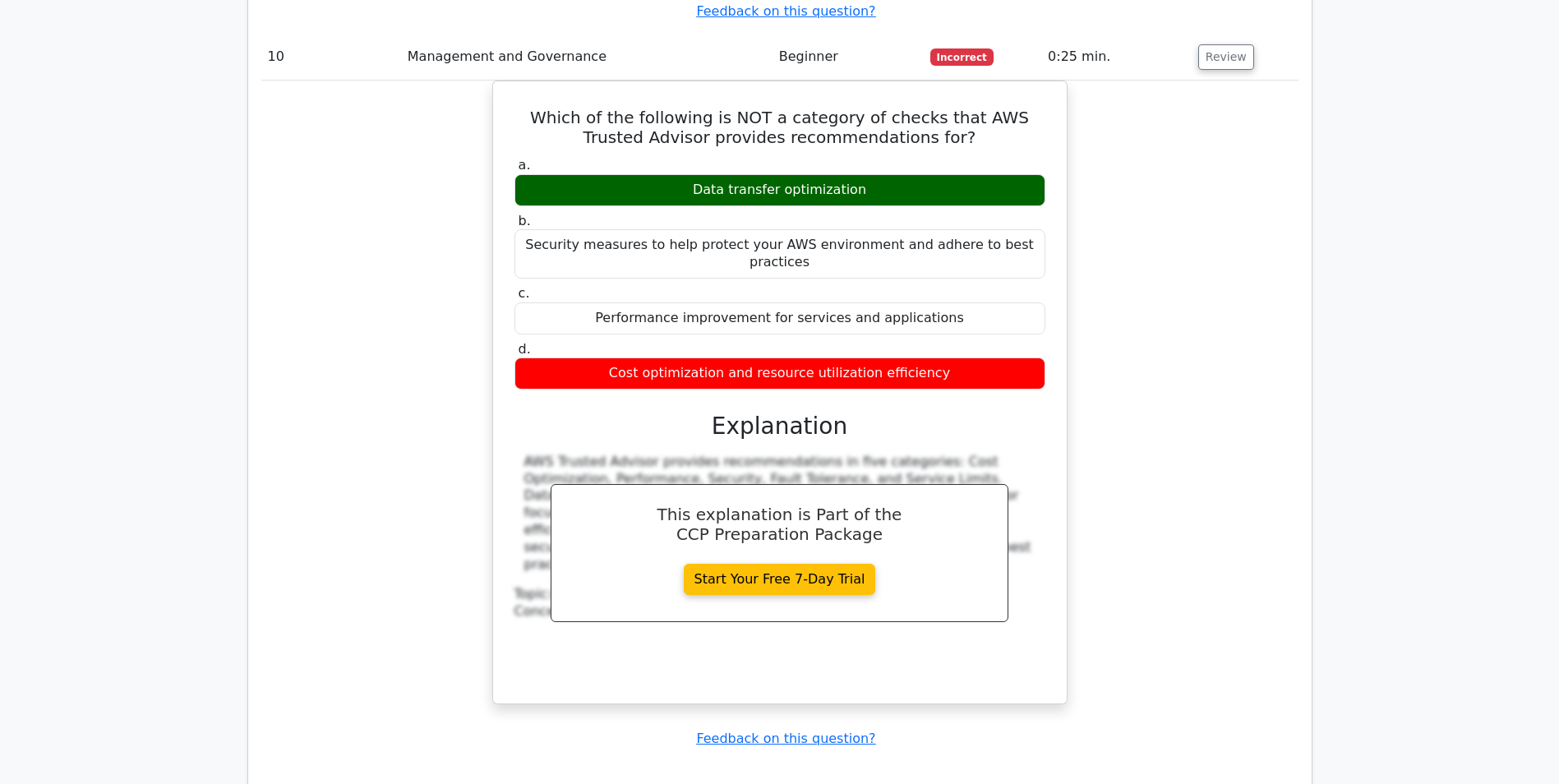
scroll to position [8880, 0]
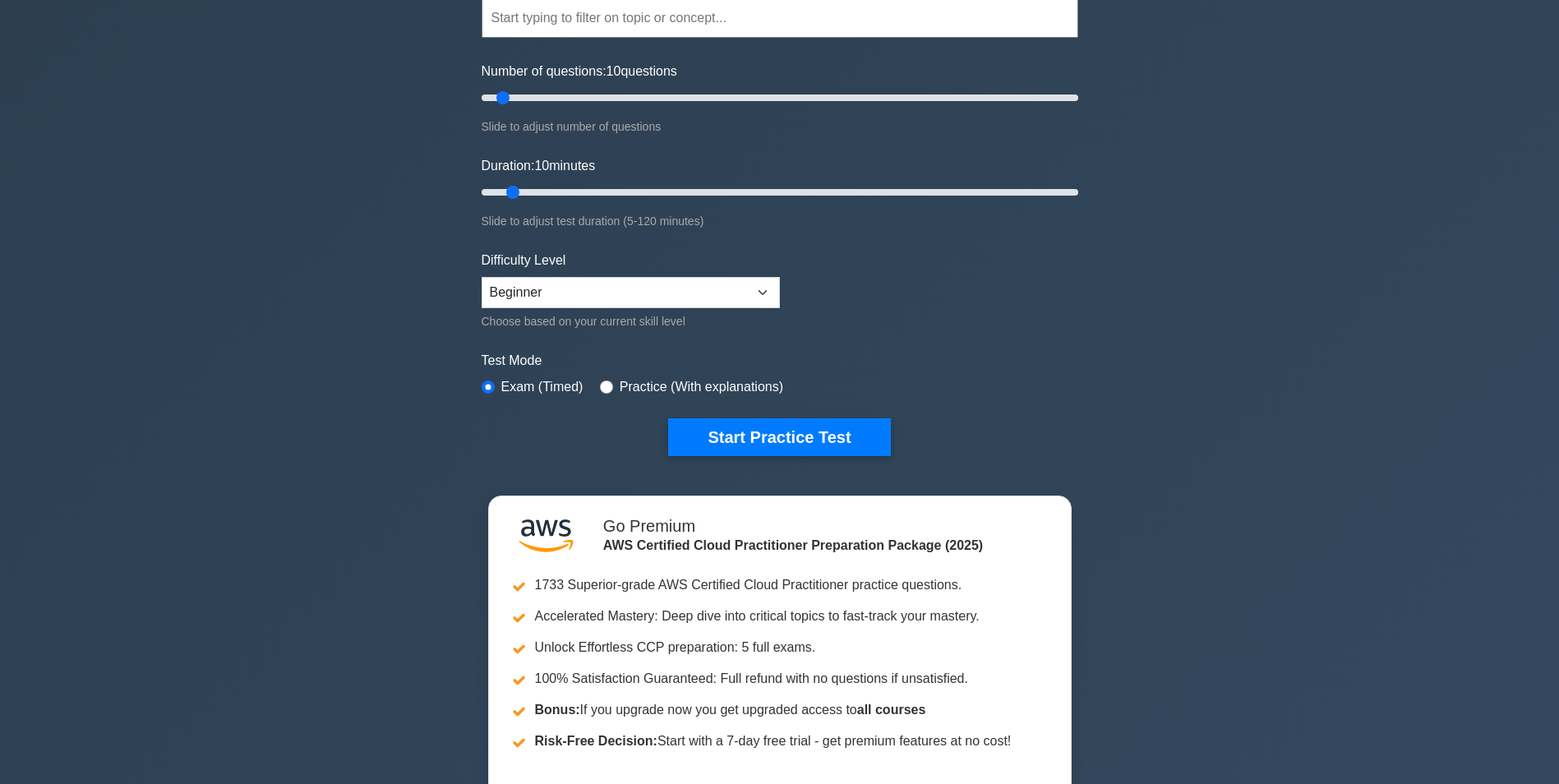
scroll to position [164, 0]
